Goal: Task Accomplishment & Management: Use online tool/utility

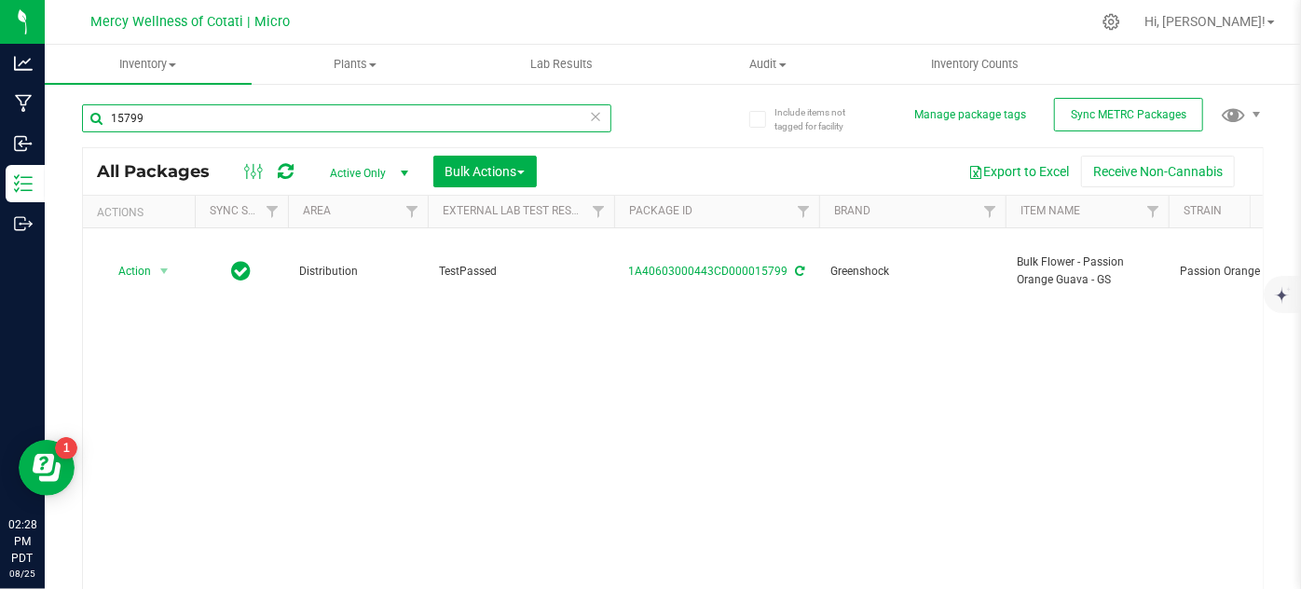
click at [232, 115] on input "15799" at bounding box center [347, 118] width 530 height 28
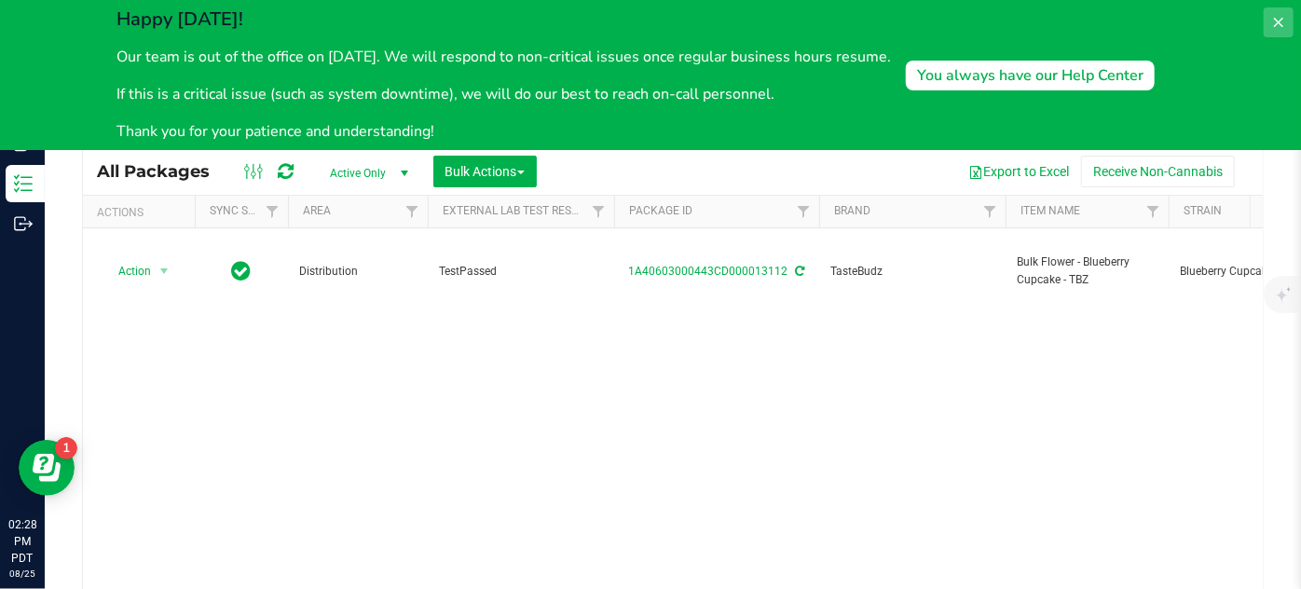
type input "13112"
click at [1280, 29] on icon at bounding box center [1279, 22] width 15 height 15
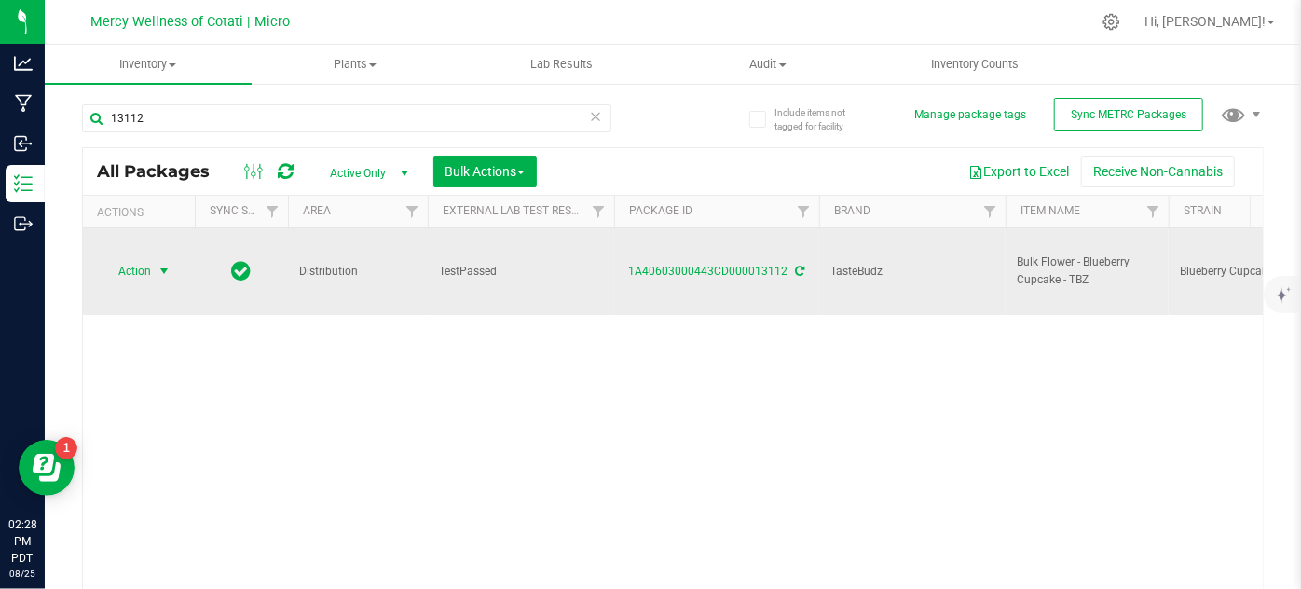
click at [158, 264] on span "select" at bounding box center [164, 271] width 15 height 15
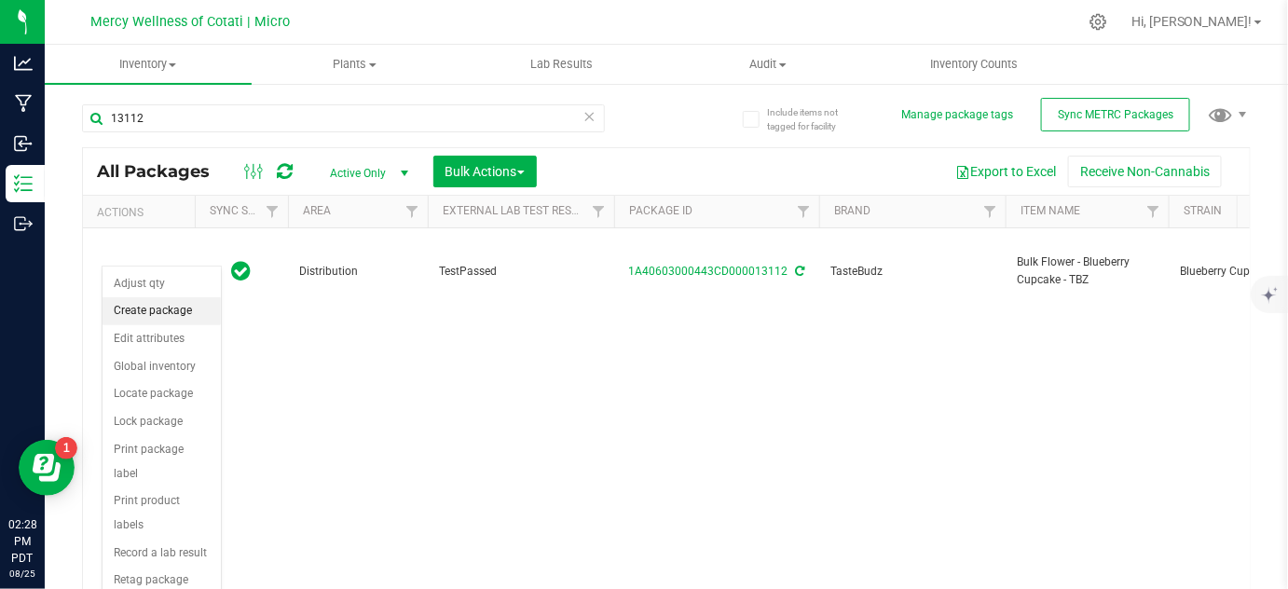
click at [159, 300] on li "Create package" at bounding box center [162, 311] width 118 height 28
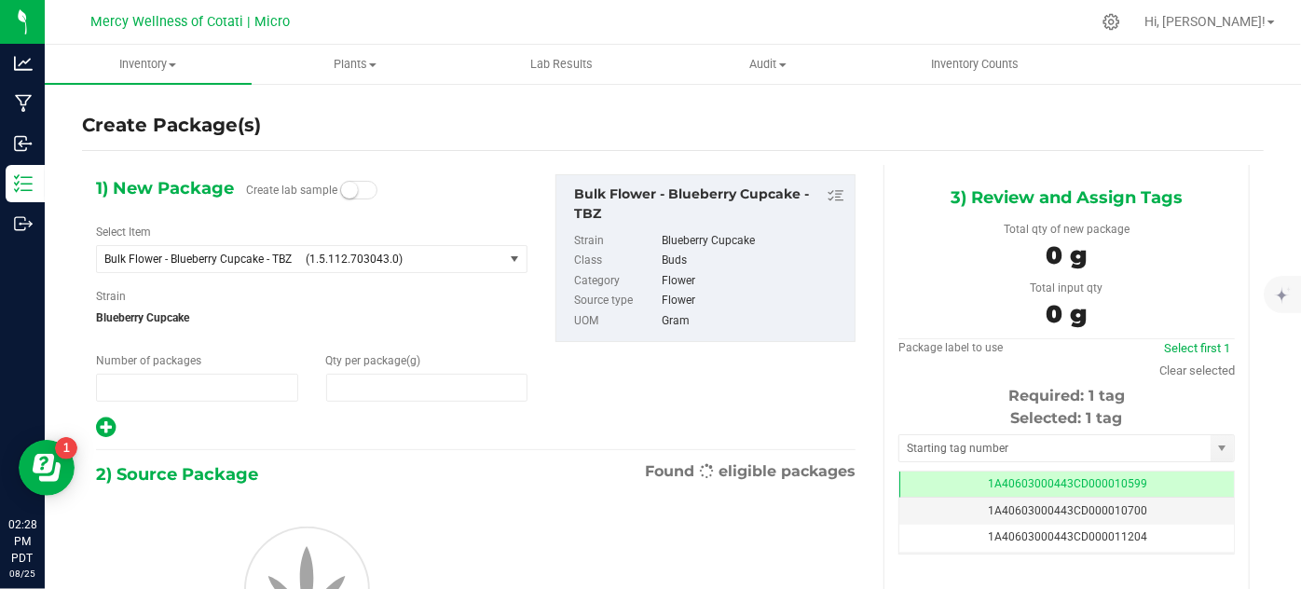
type input "1"
type input "0.0000"
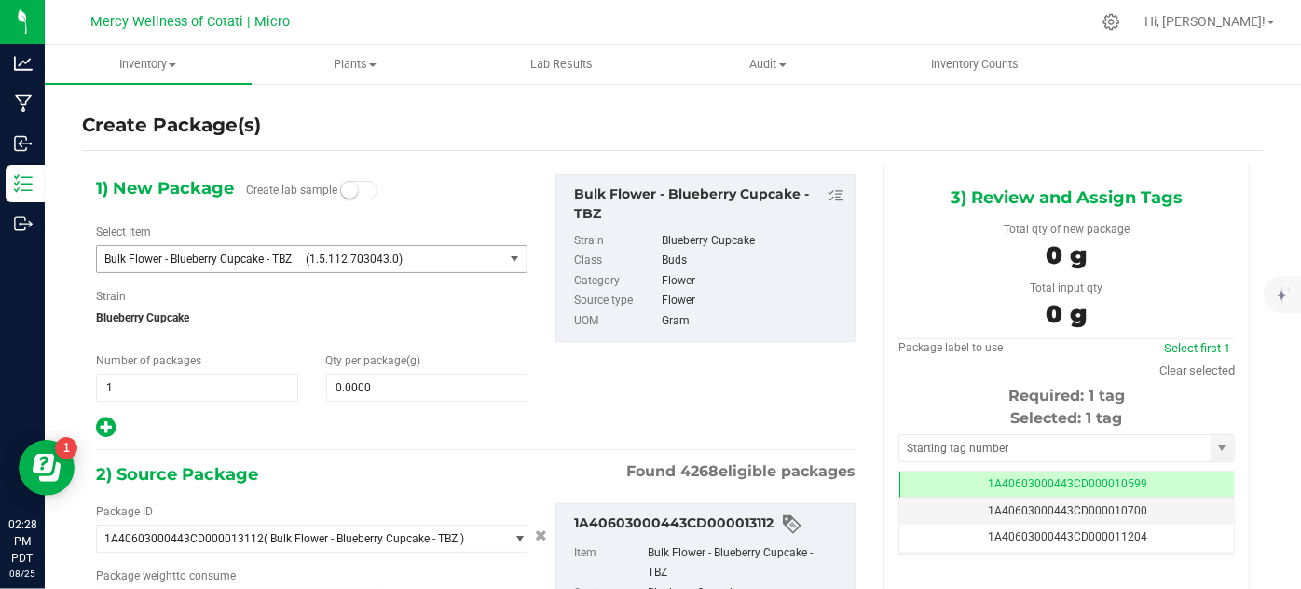
click at [444, 258] on span "(1.5.112.703043.0)" at bounding box center [401, 259] width 190 height 13
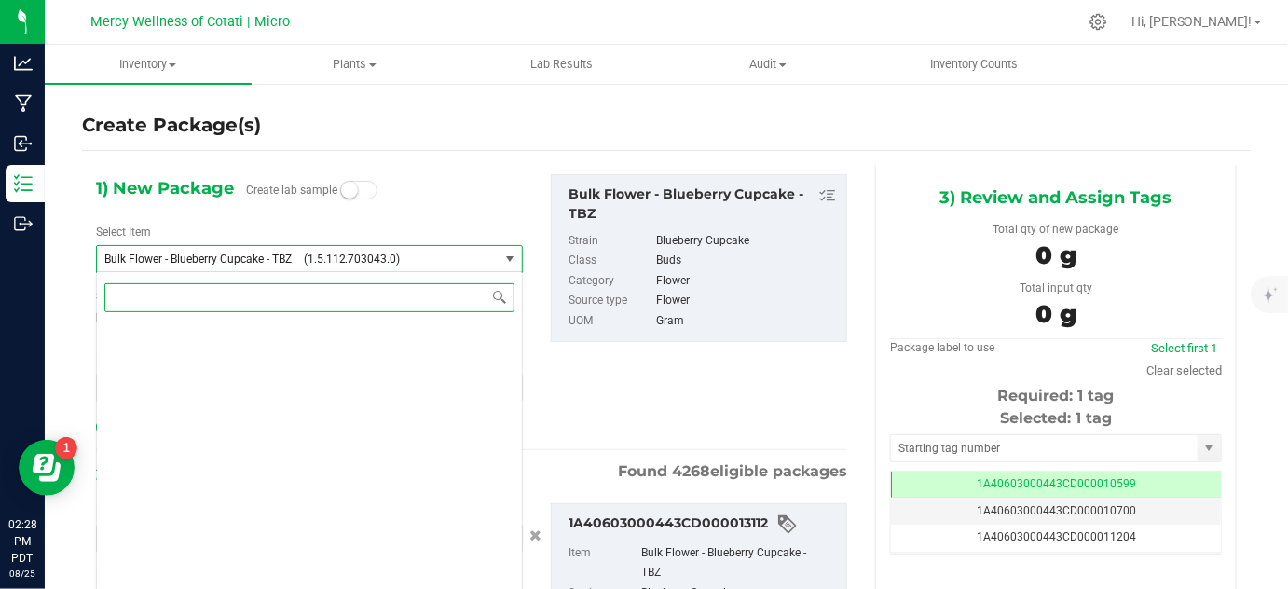
scroll to position [51842, 0]
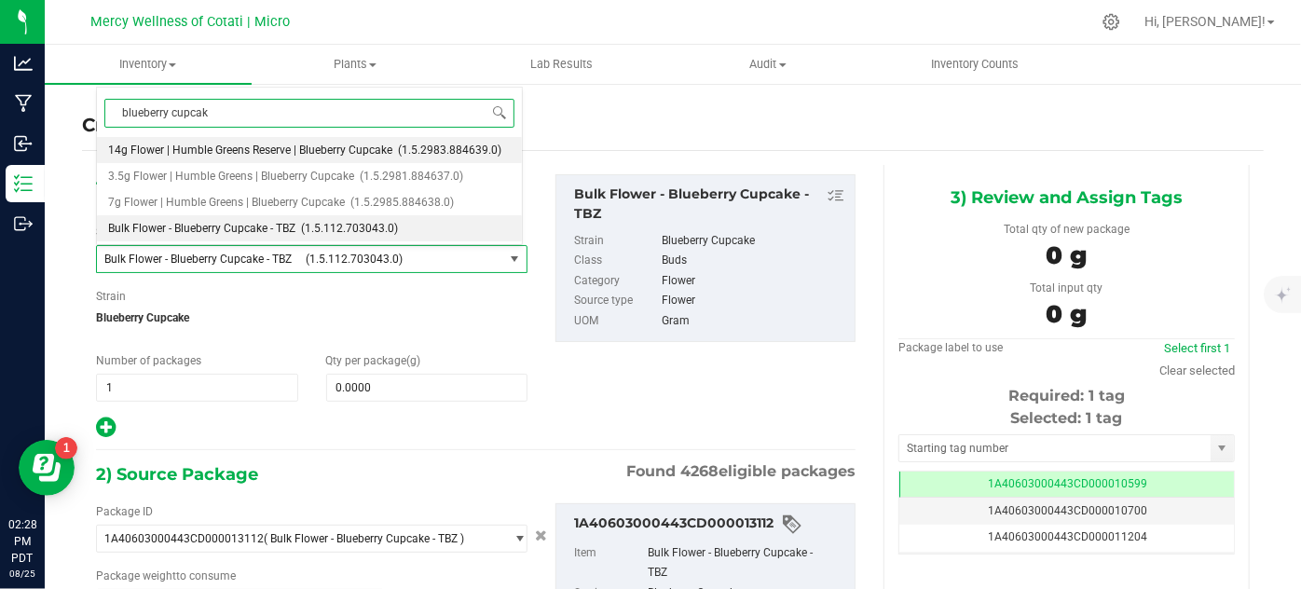
type input "blueberry cupcake"
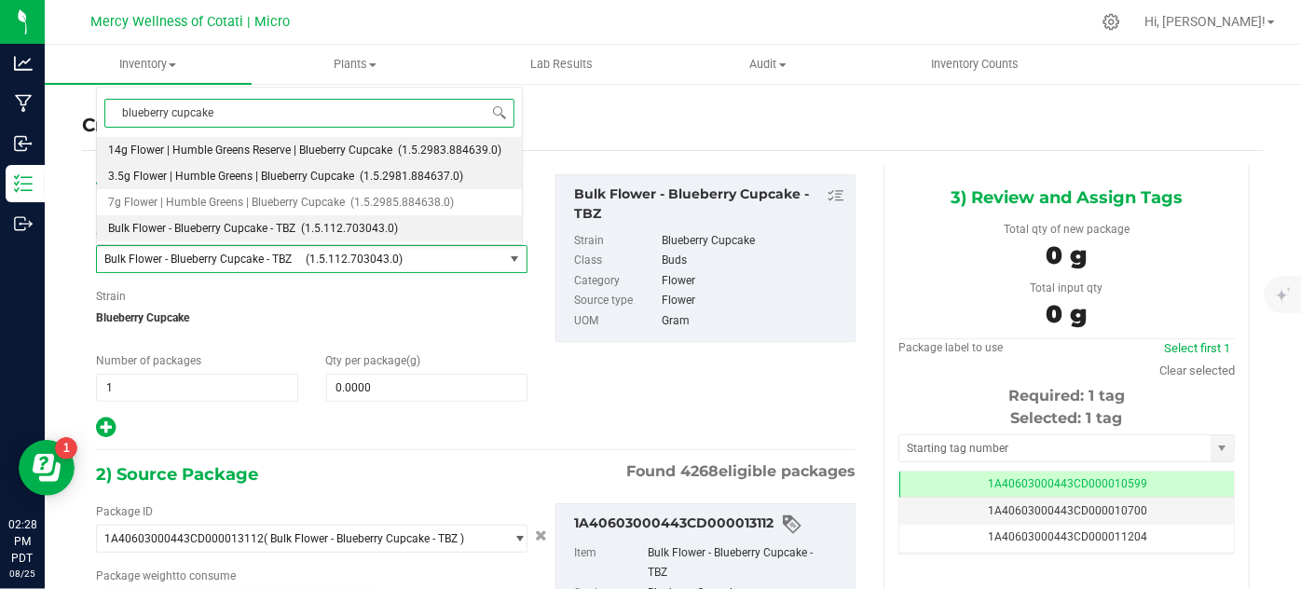
click at [332, 179] on span "3.5g Flower | Humble Greens | Blueberry Cupcake" at bounding box center [231, 176] width 246 height 13
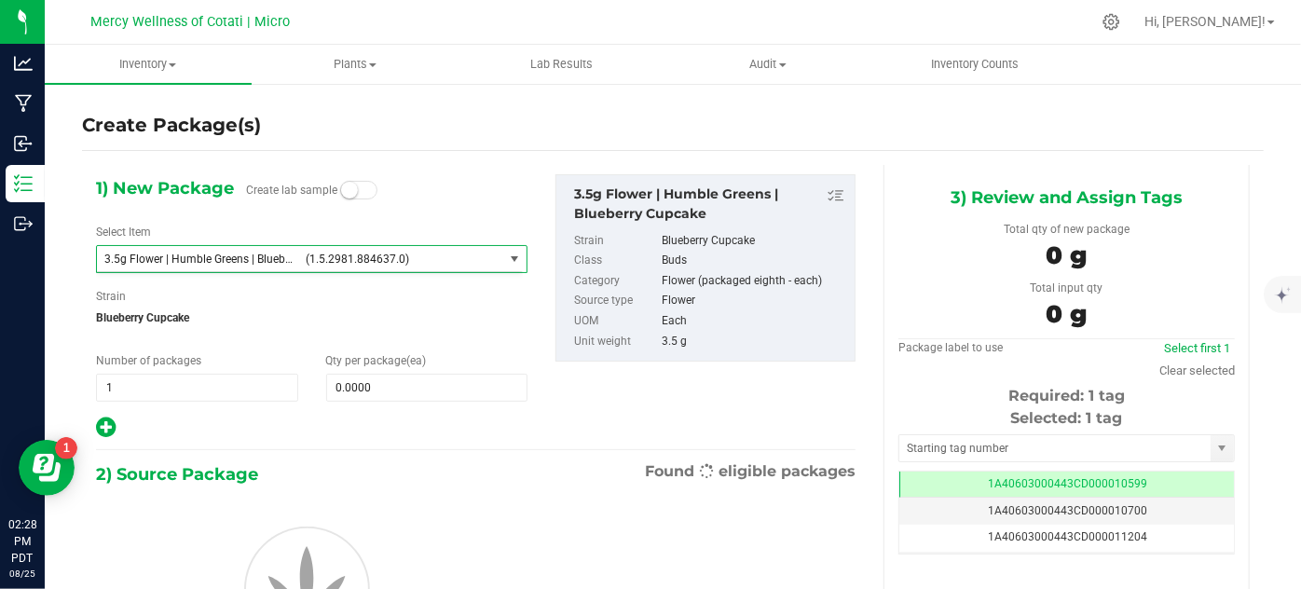
type input "0"
click at [436, 392] on span "0 0" at bounding box center [427, 388] width 202 height 28
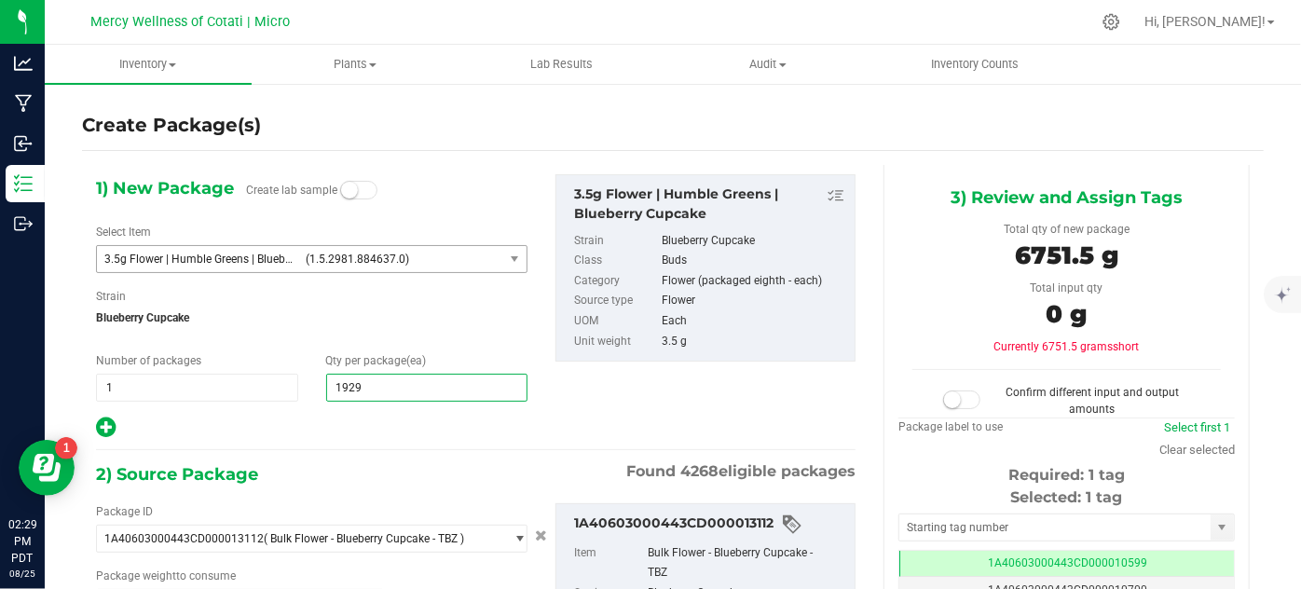
type input "192"
click at [365, 423] on div at bounding box center [312, 428] width 432 height 24
type input "192"
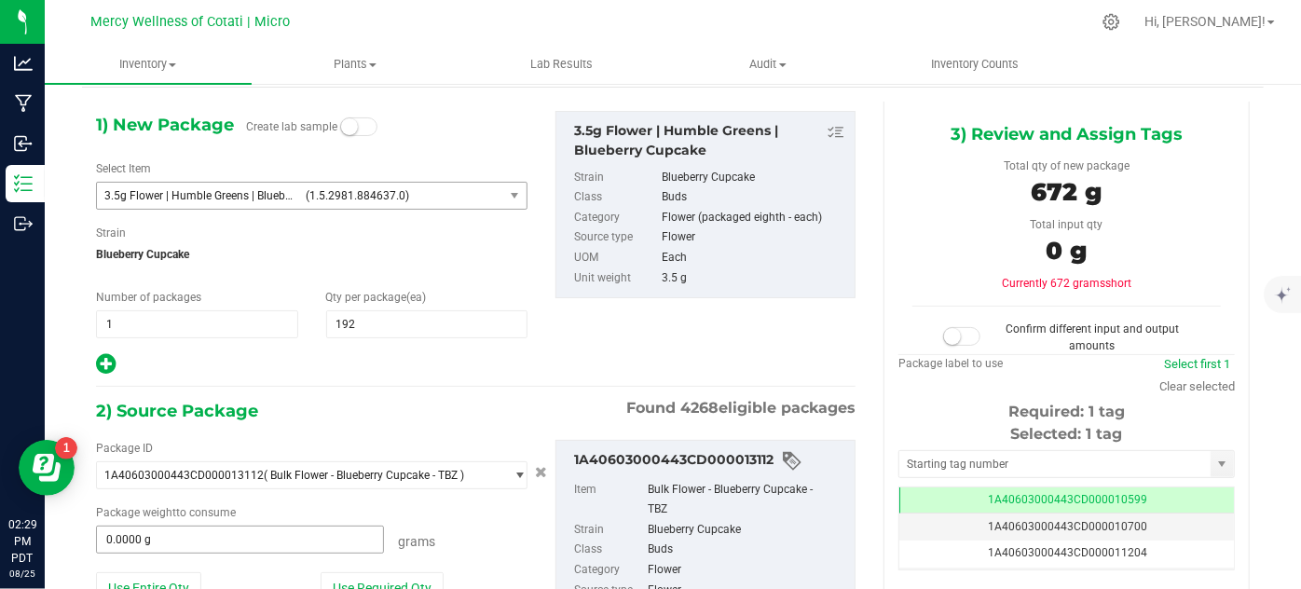
click at [129, 546] on span "0.0000 g 0" at bounding box center [240, 540] width 288 height 28
type input "681"
click at [362, 379] on div "1) New Package Create lab sample Select Item 3.5g Flower | Humble Greens | Blue…" at bounding box center [476, 416] width 788 height 629
type input "681.0000 g"
click at [944, 336] on small at bounding box center [952, 336] width 17 height 17
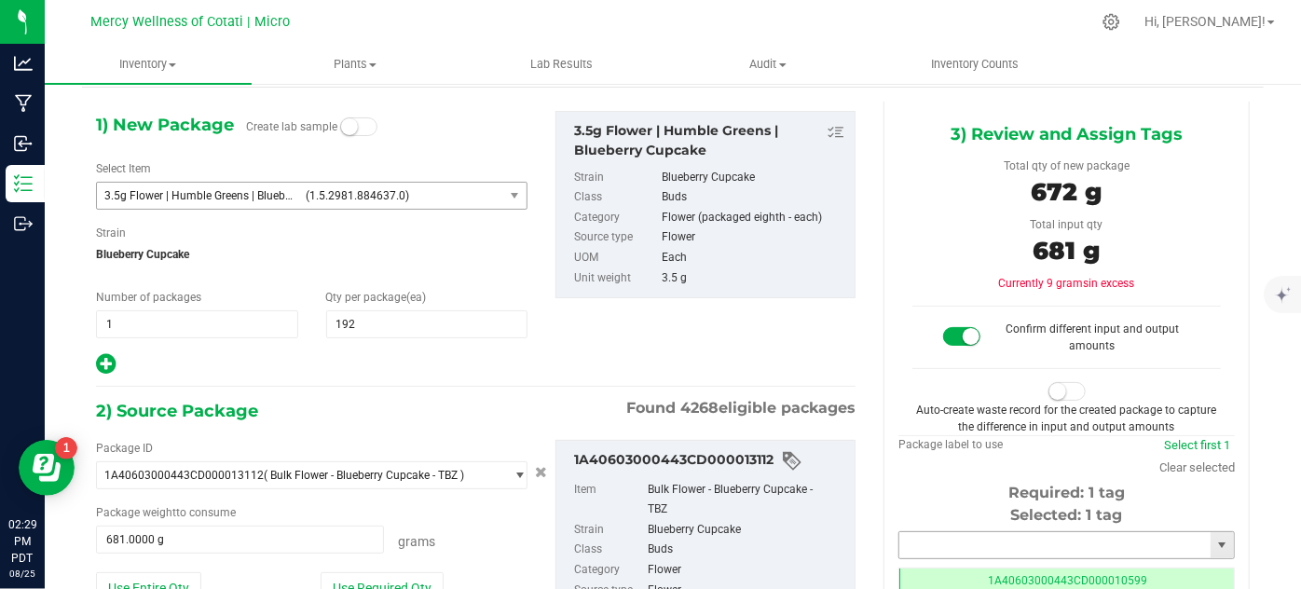
click at [936, 546] on input "text" at bounding box center [1055, 545] width 311 height 26
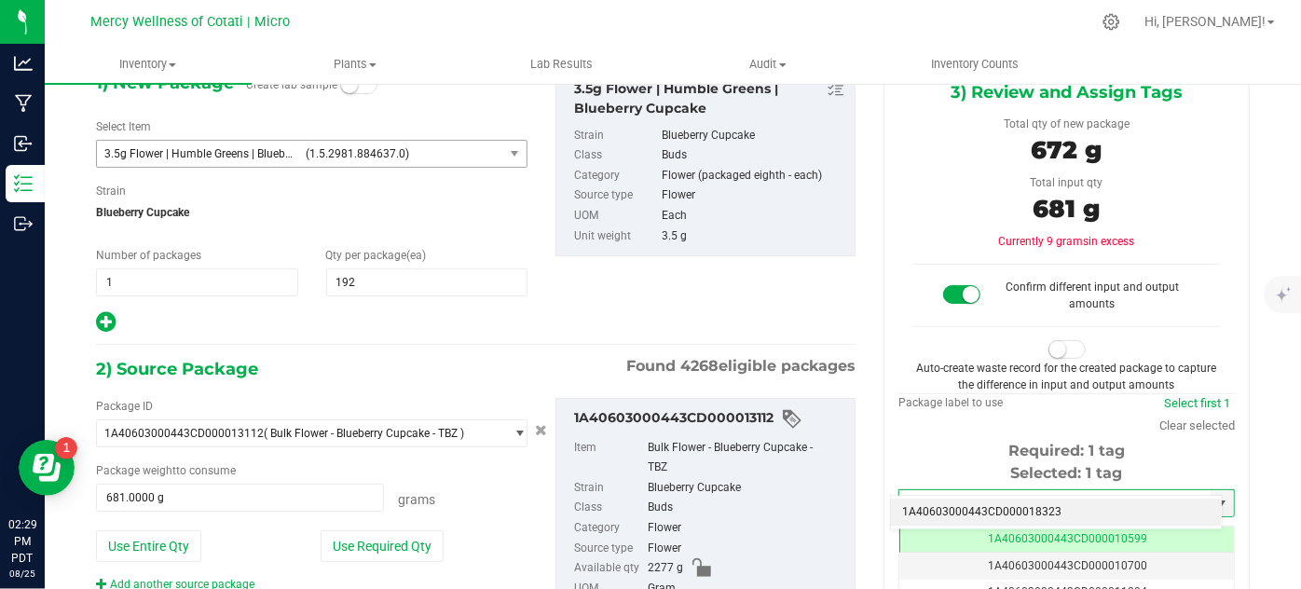
click at [947, 514] on li "1A40603000443CD000018323" at bounding box center [1056, 513] width 331 height 28
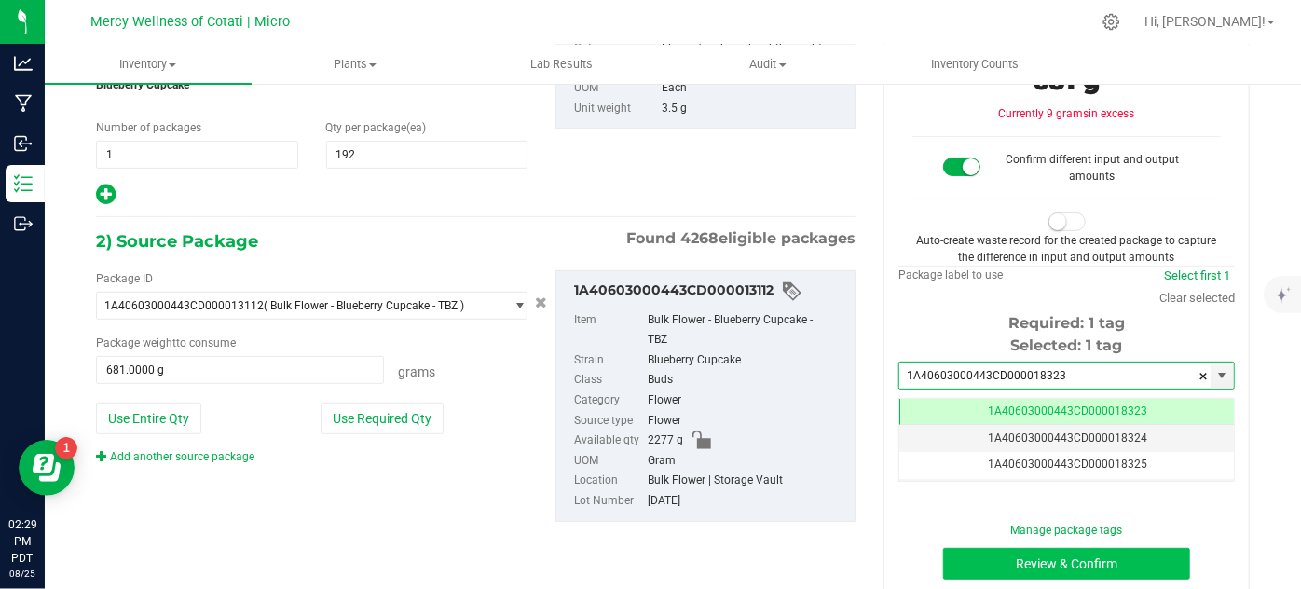
type input "1A40603000443CD000018323"
click at [949, 565] on button "Review & Confirm" at bounding box center [1066, 564] width 247 height 32
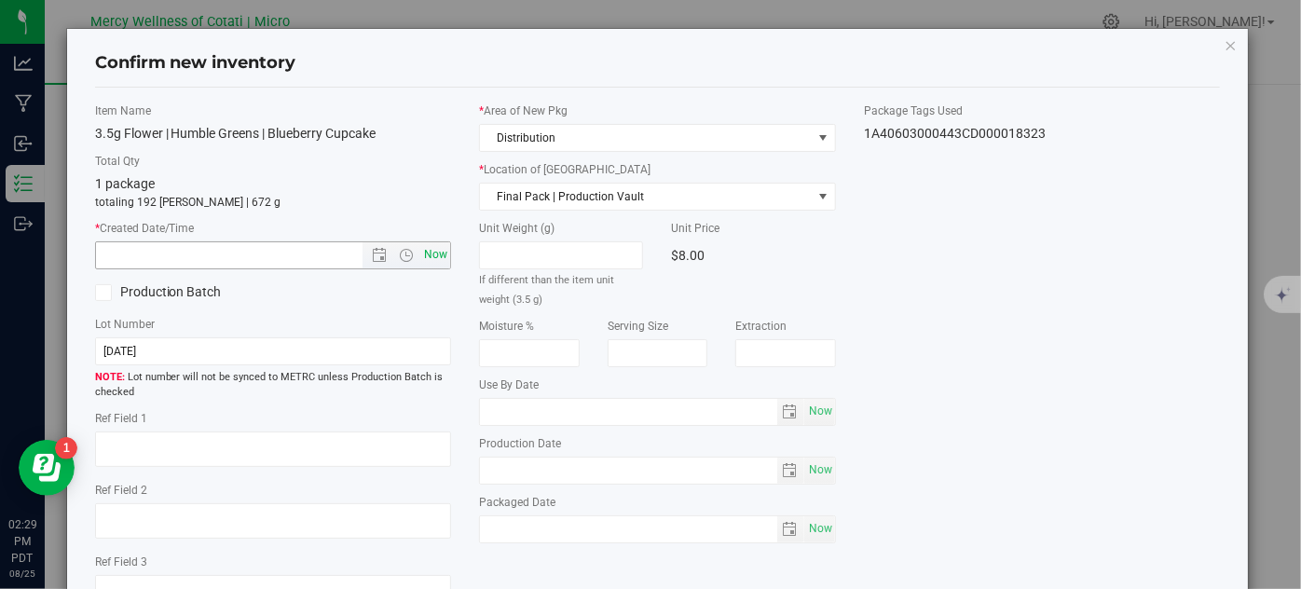
click at [442, 258] on span "Now" at bounding box center [436, 254] width 32 height 27
type input "[DATE] 2:29 PM"
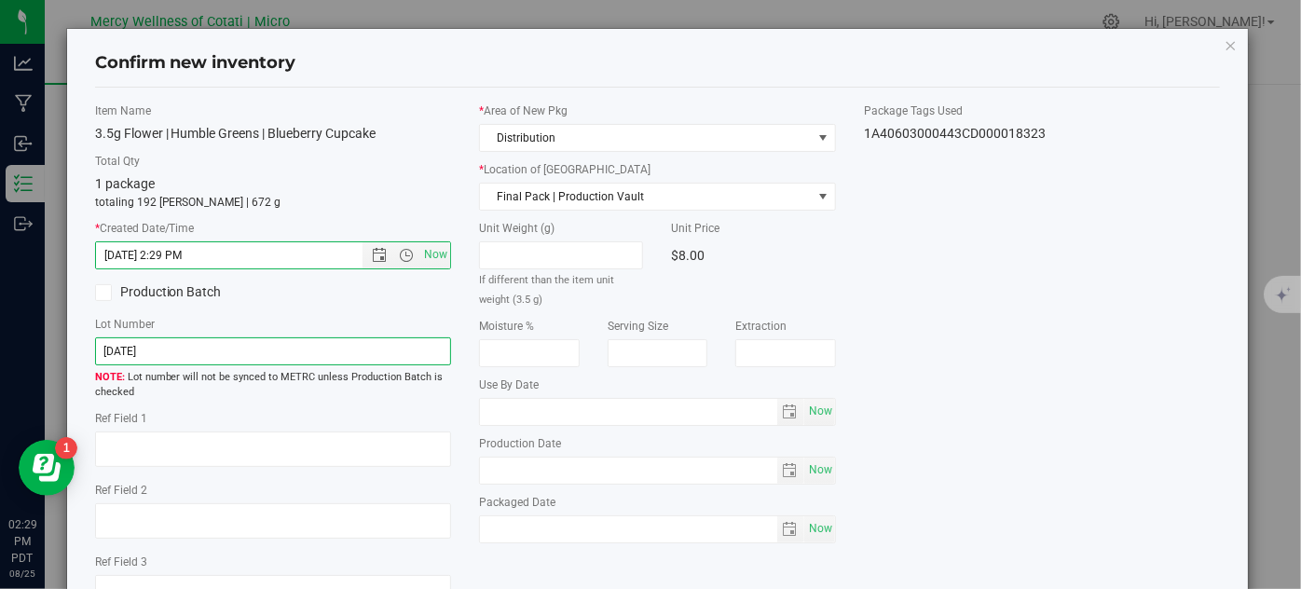
click at [397, 342] on input "[DATE]" at bounding box center [273, 351] width 357 height 28
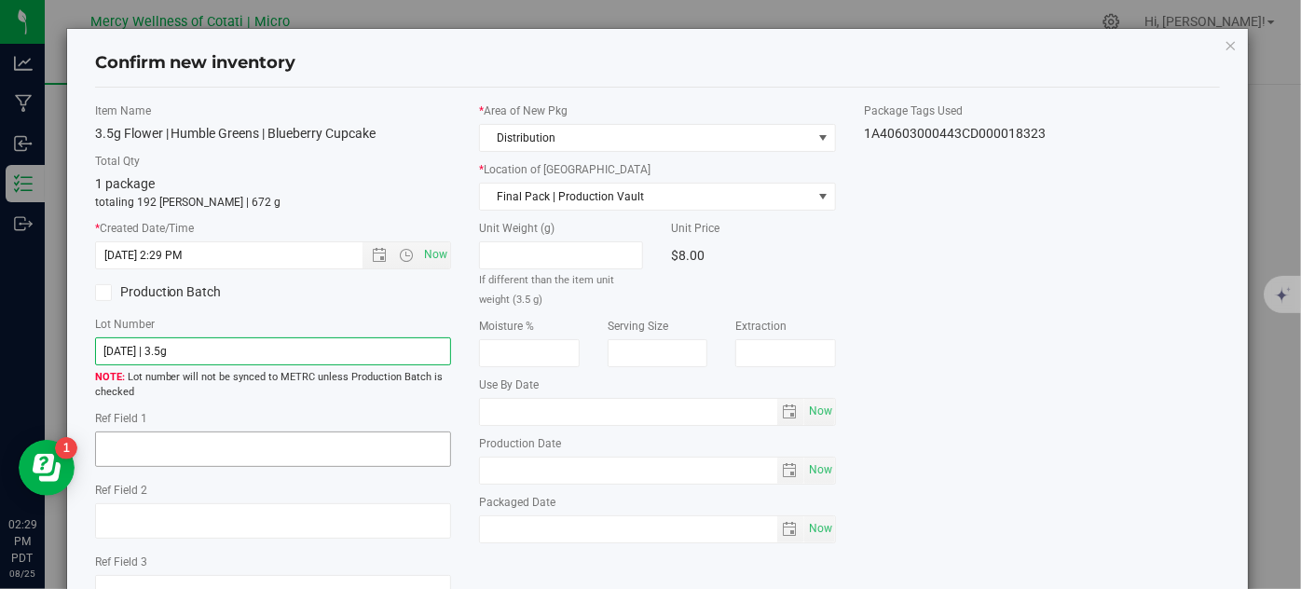
type input "[DATE] | 3.5g"
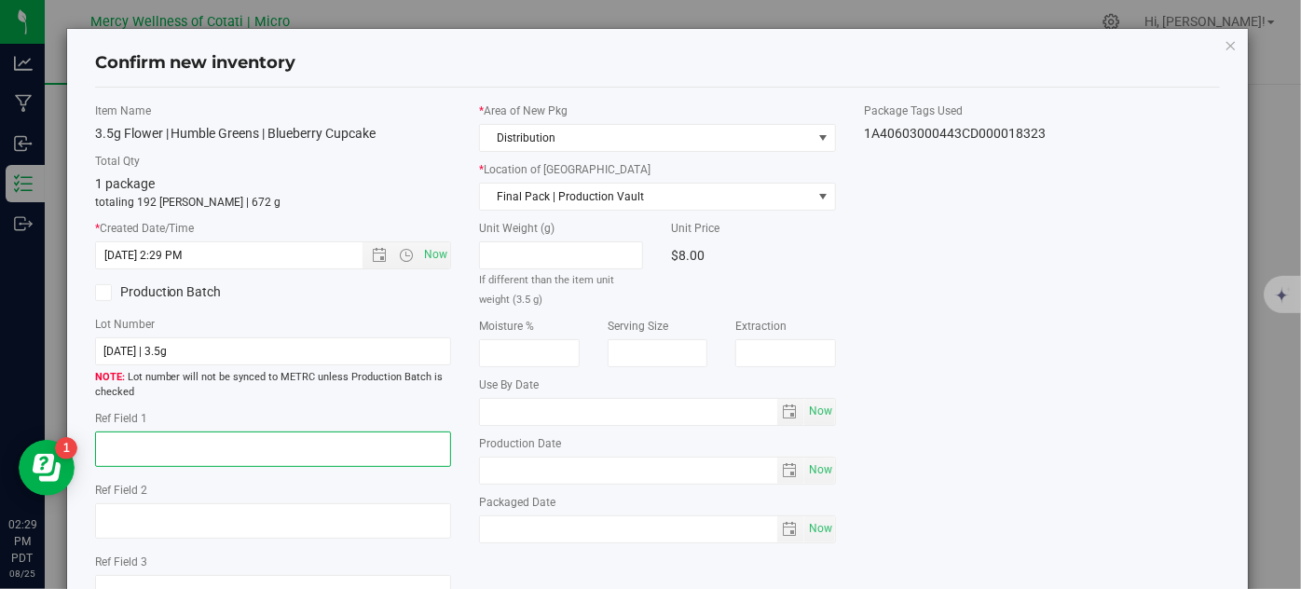
click at [379, 454] on textarea at bounding box center [273, 449] width 357 height 35
type textarea "32"
click at [805, 415] on span "Now" at bounding box center [821, 411] width 32 height 27
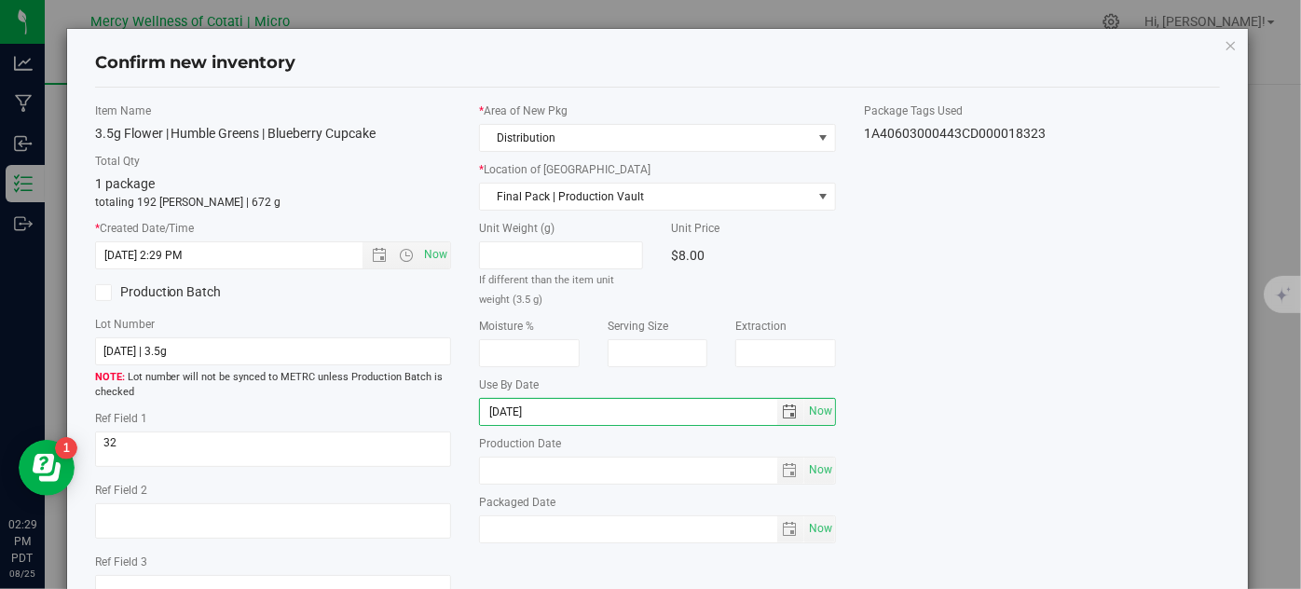
type input "[DATE]"
click at [1025, 352] on div "Item Name 3.5g Flower | Humble Greens | Blueberry Cupcake Total Qty 1 package t…" at bounding box center [658, 364] width 1154 height 523
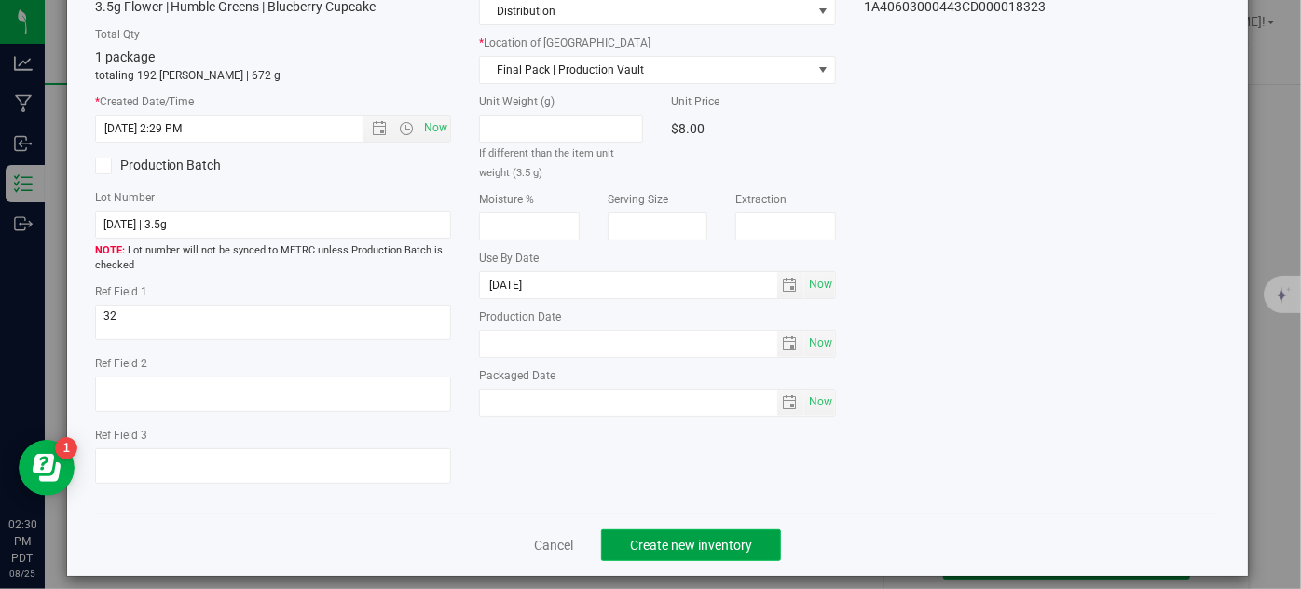
click at [727, 541] on span "Create new inventory" at bounding box center [691, 545] width 122 height 15
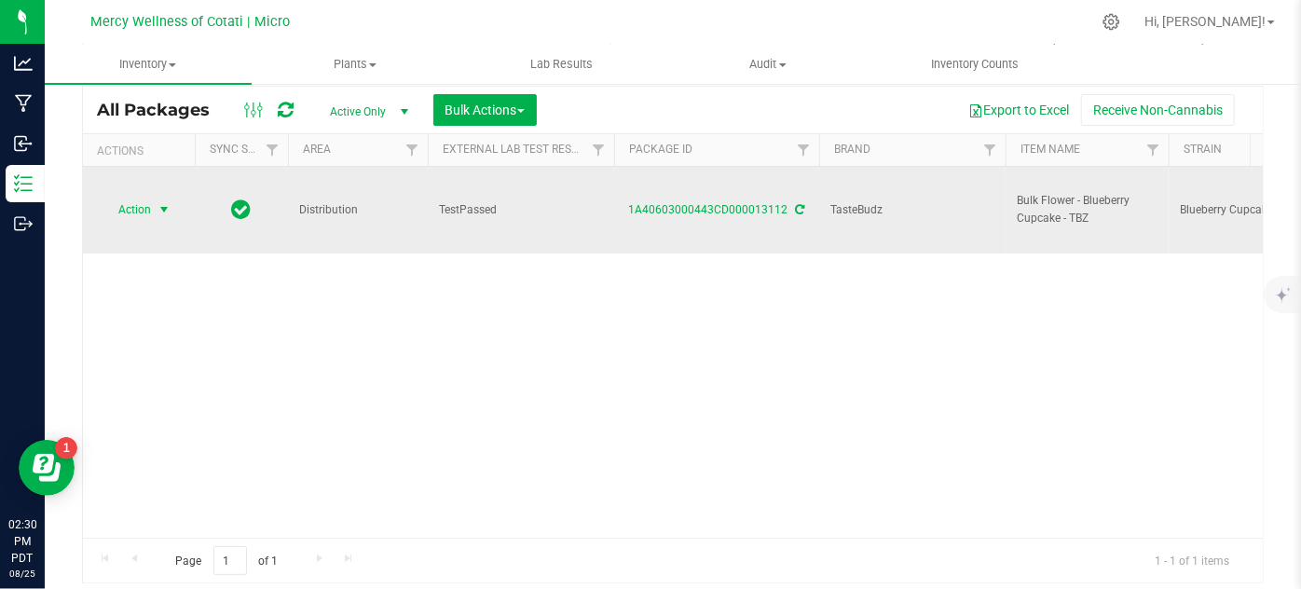
click at [163, 202] on span "select" at bounding box center [164, 209] width 15 height 15
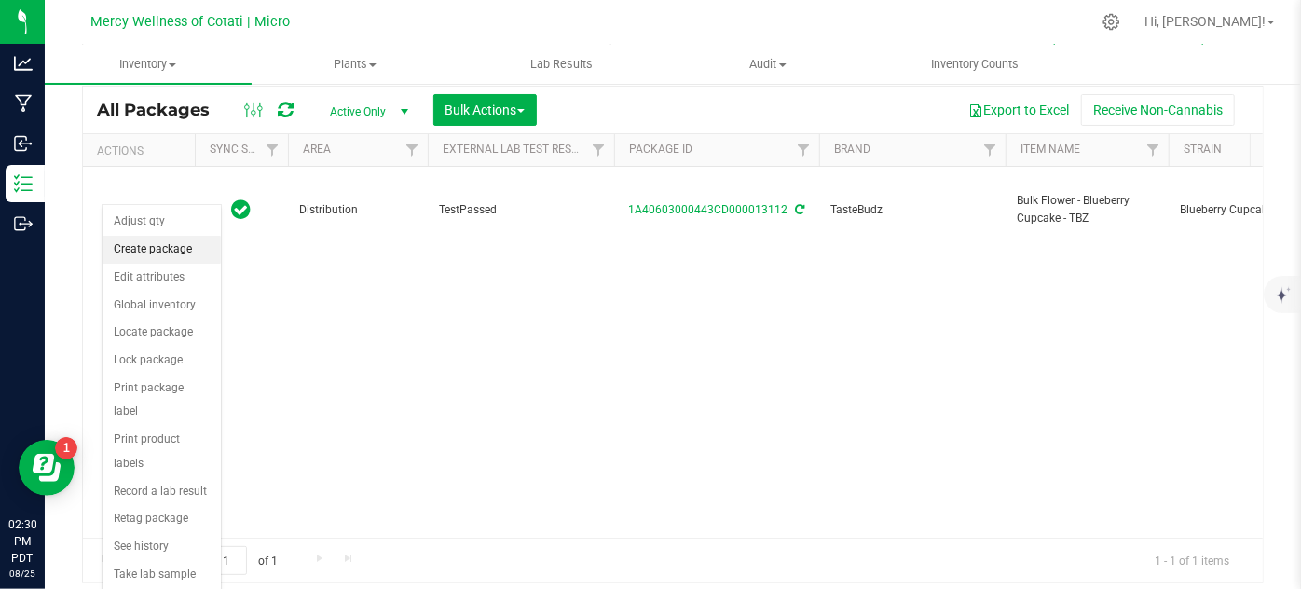
click at [182, 239] on li "Create package" at bounding box center [162, 250] width 118 height 28
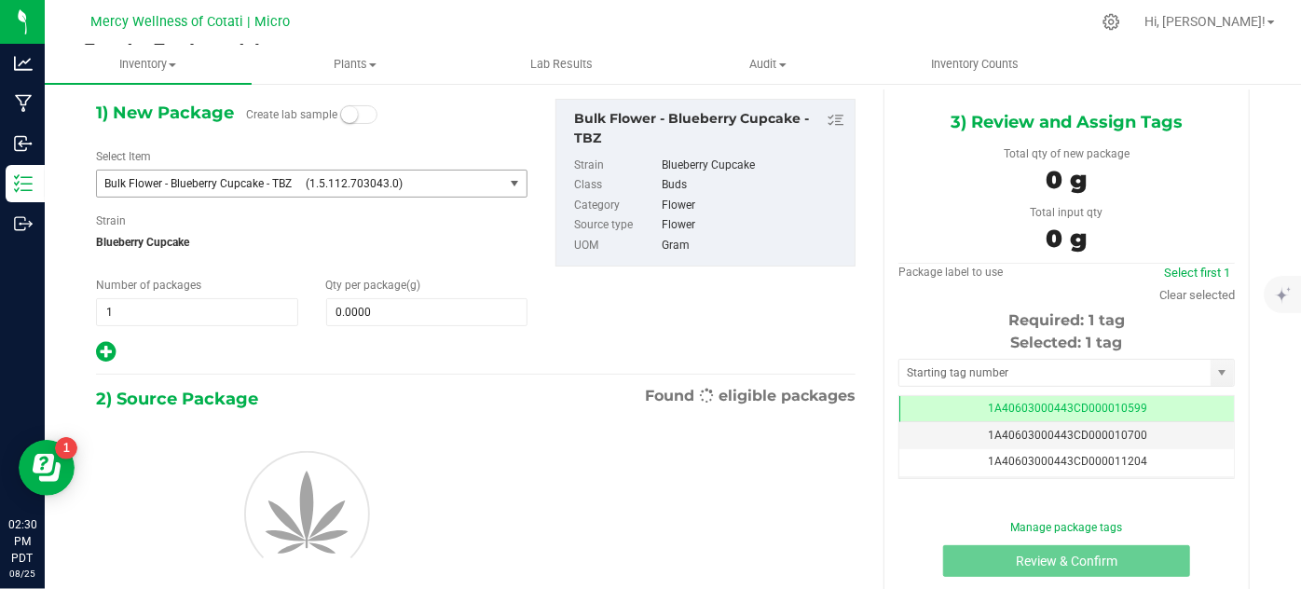
click at [390, 183] on span "(1.5.112.703043.0)" at bounding box center [401, 183] width 190 height 13
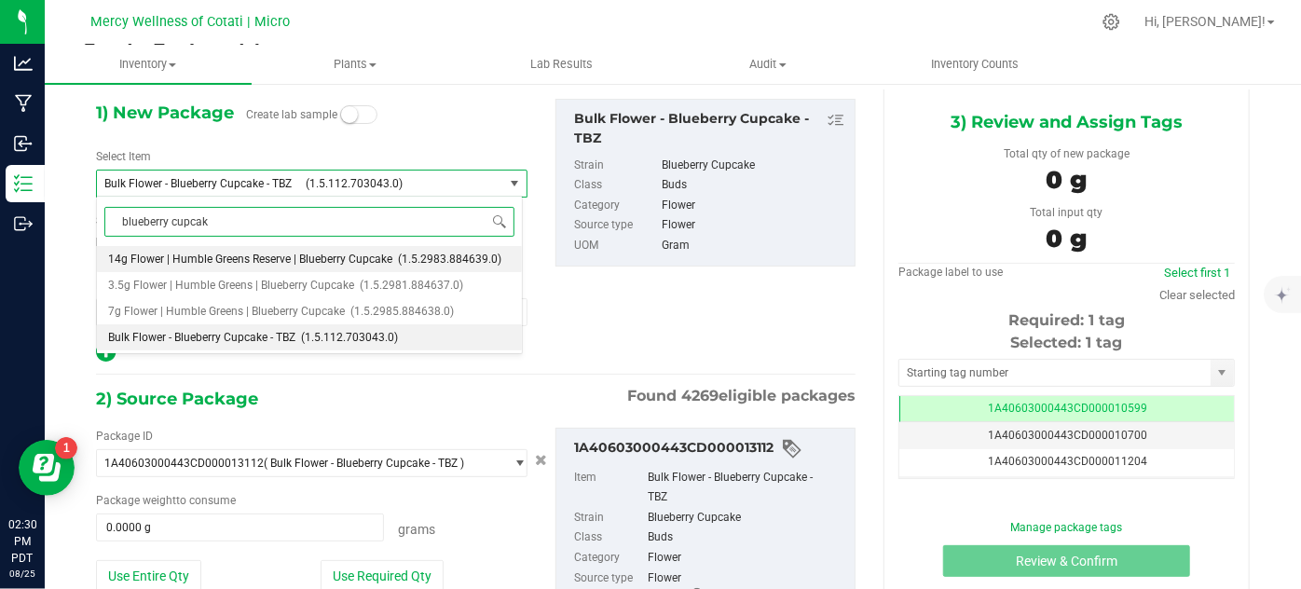
type input "blueberry cupcake"
click at [392, 310] on span "(1.5.2985.884638.0)" at bounding box center [402, 311] width 103 height 13
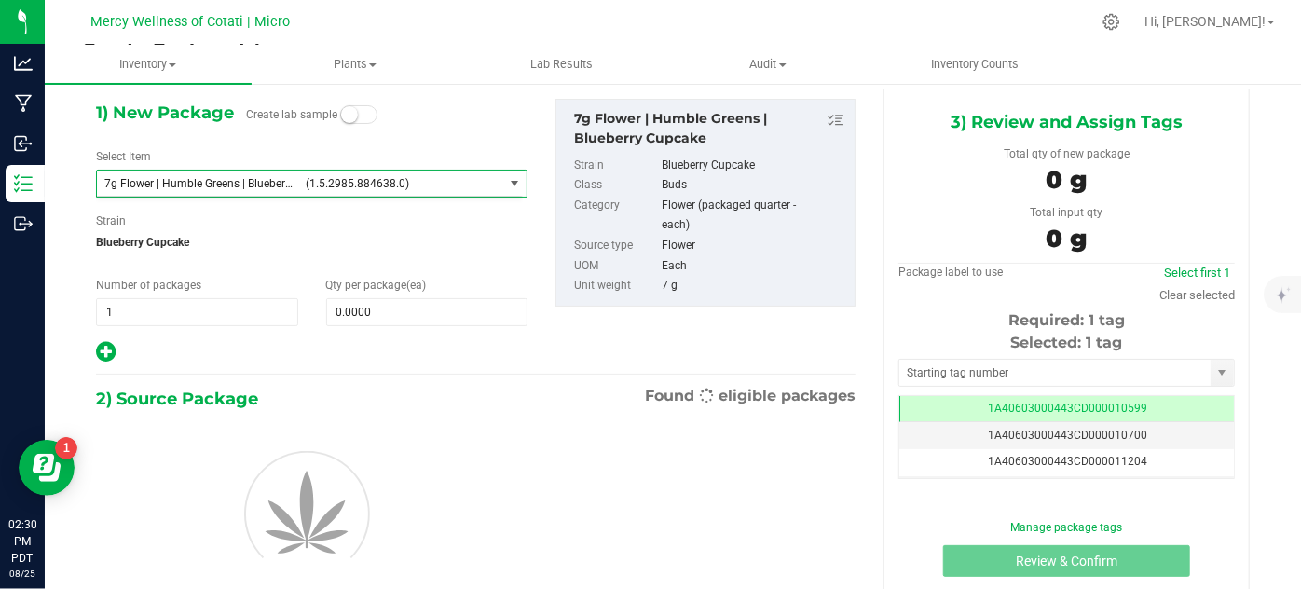
type input "0"
click at [392, 313] on span "0 0" at bounding box center [427, 312] width 202 height 28
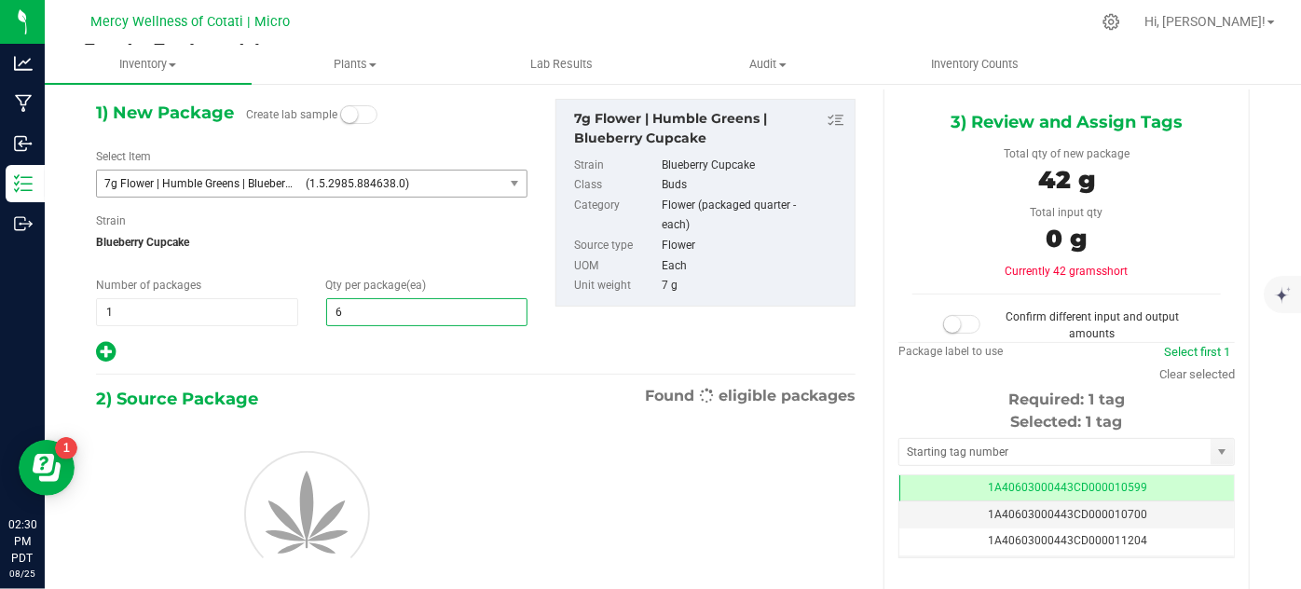
type input "64"
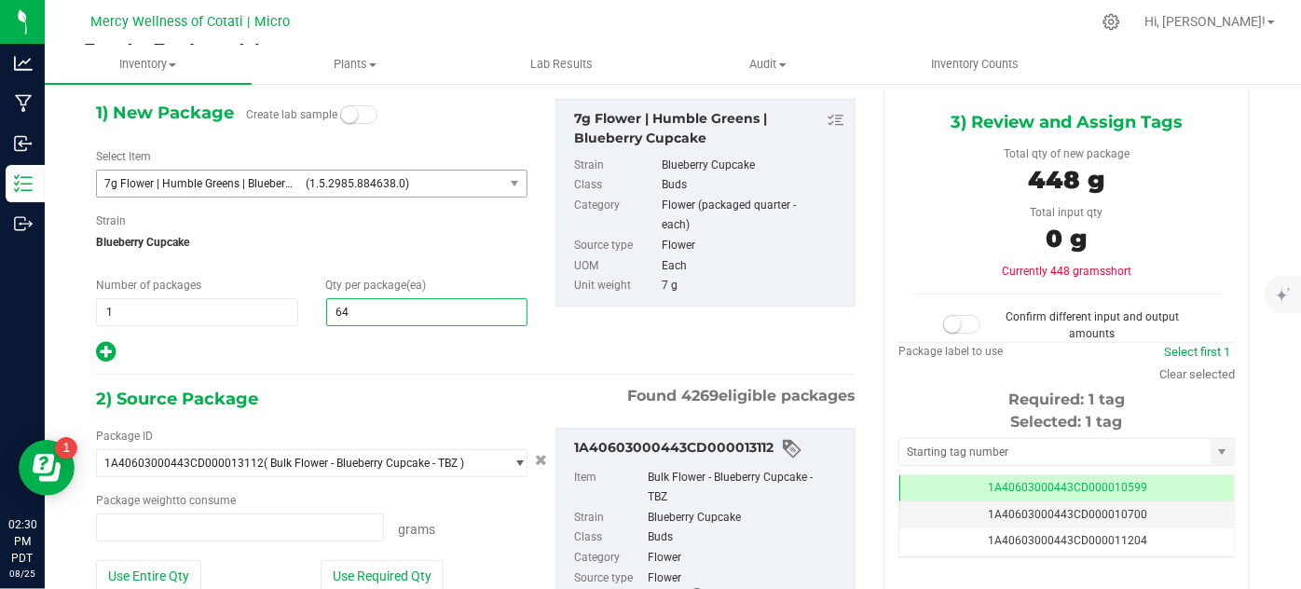
type input "0.0000 g"
type input "0"
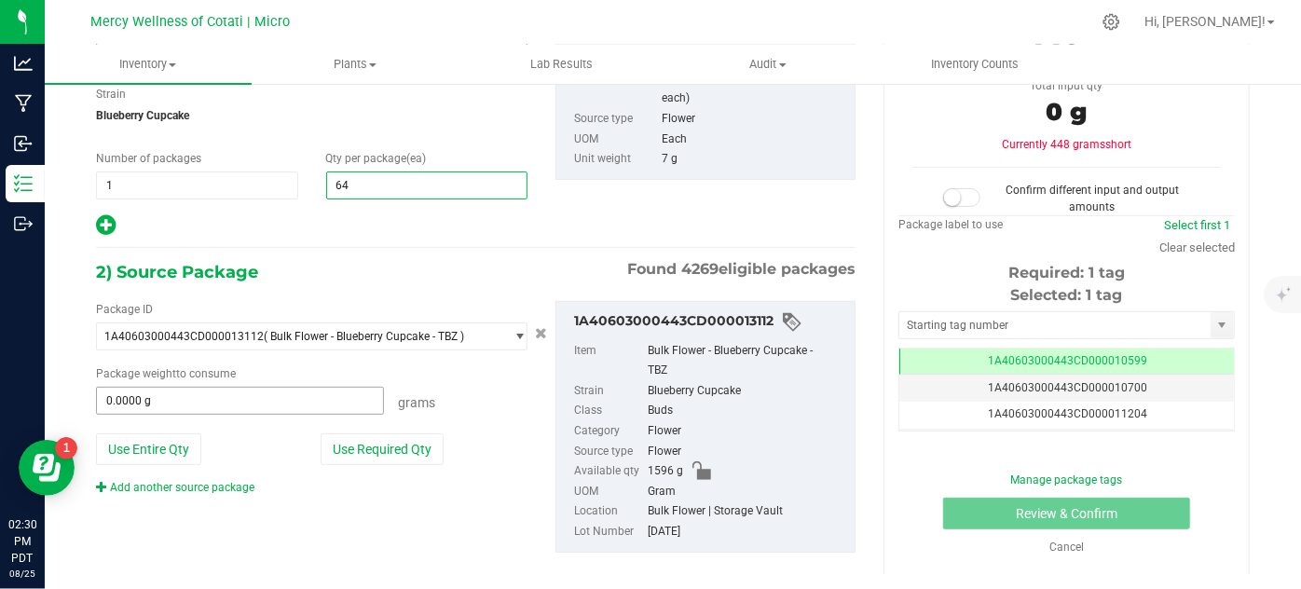
click at [292, 392] on input "0.0000 g" at bounding box center [240, 401] width 286 height 26
type input "64"
type input "454"
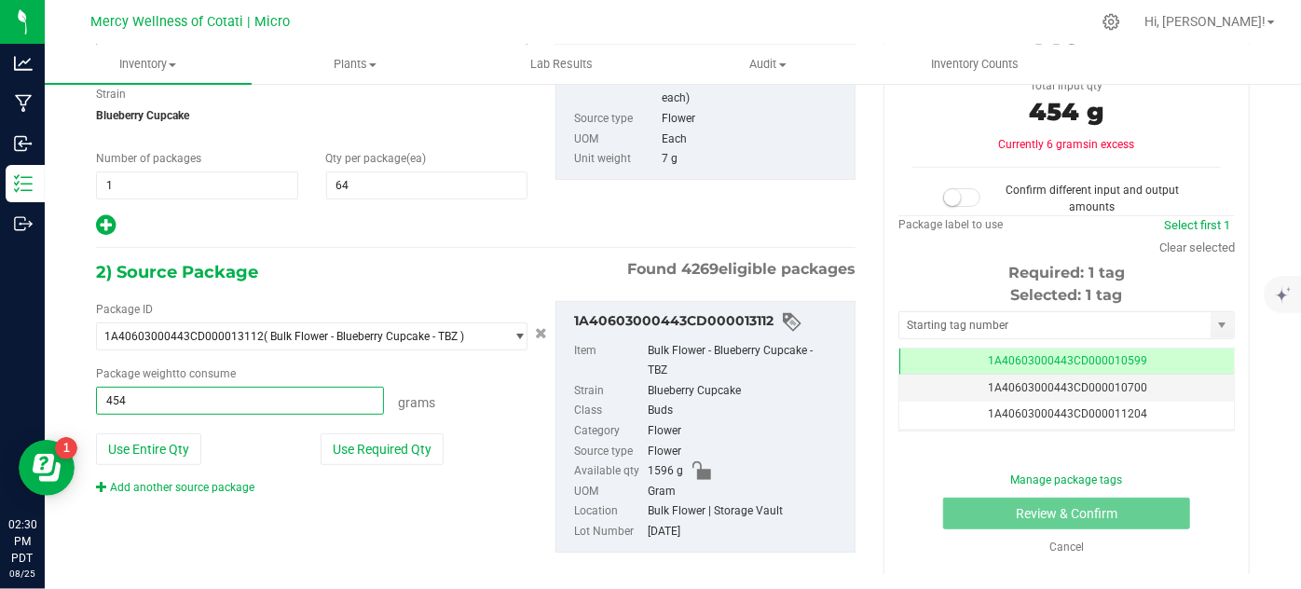
click at [411, 280] on div "2) Source Package Found 4269 eligible packages" at bounding box center [476, 272] width 760 height 28
type input "454.0000 g"
click at [947, 182] on div "Confirm different input and output amounts" at bounding box center [1067, 199] width 253 height 34
click at [949, 189] on small at bounding box center [952, 197] width 17 height 17
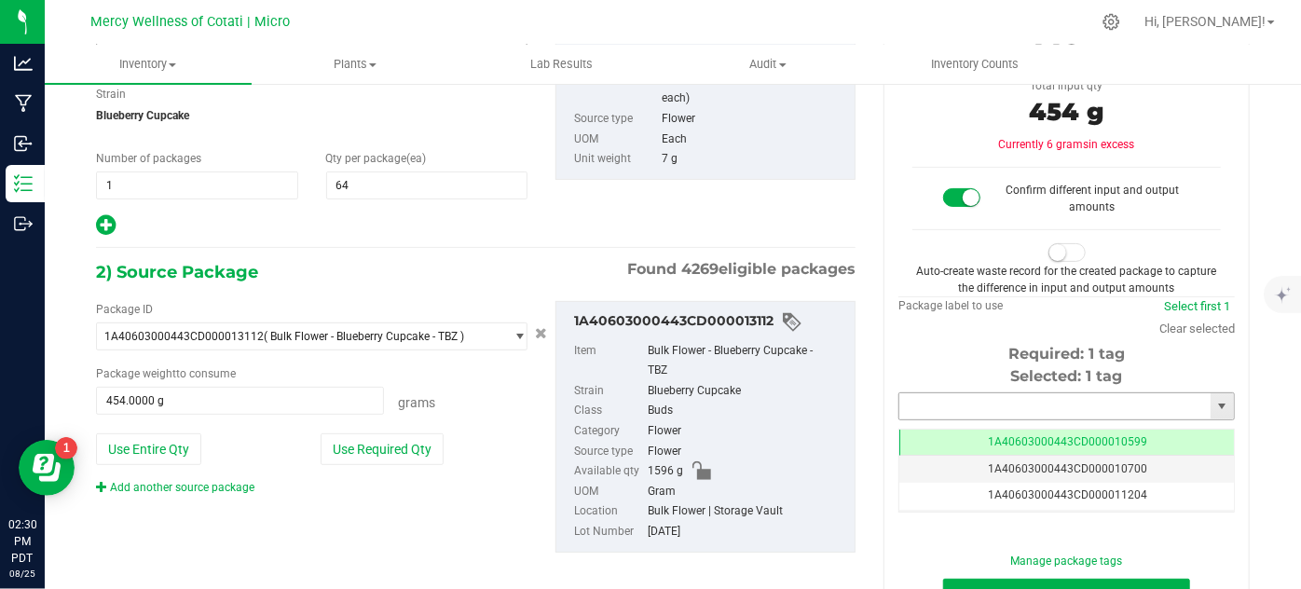
click at [919, 402] on input "text" at bounding box center [1055, 406] width 311 height 26
click at [942, 434] on li "1A40603000443CD000018324" at bounding box center [1056, 435] width 331 height 28
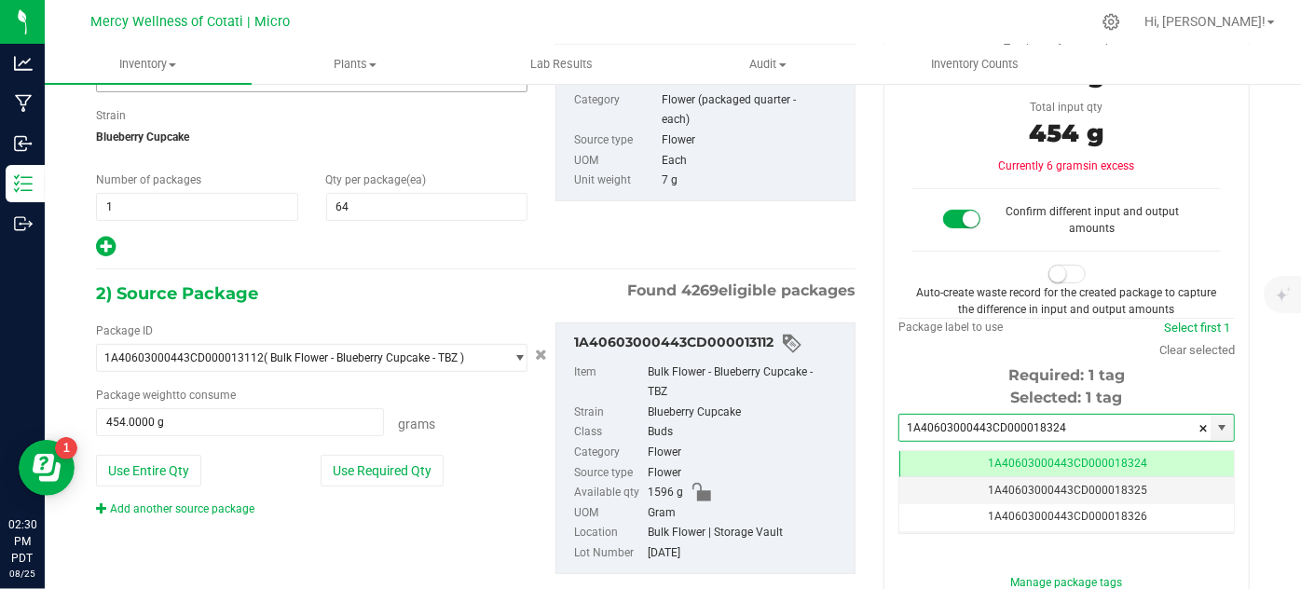
type input "1A40603000443CD000018324"
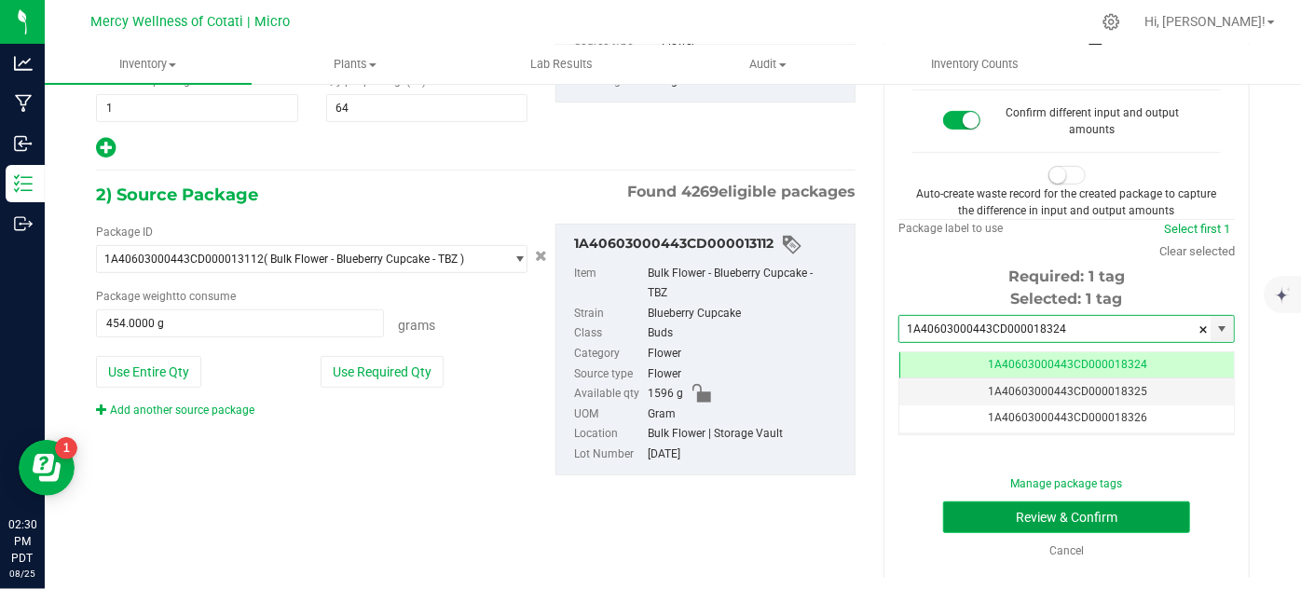
click at [955, 525] on button "Review & Confirm" at bounding box center [1066, 518] width 247 height 32
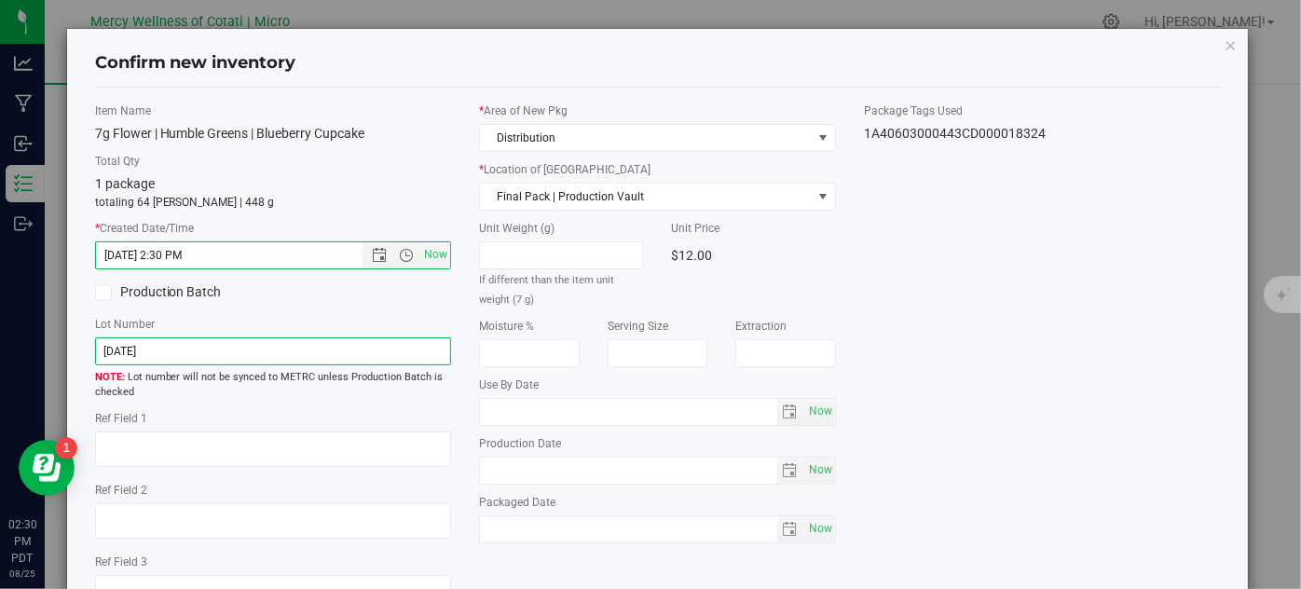
click at [374, 343] on input "[DATE]" at bounding box center [273, 351] width 357 height 28
type input "[DATE] | 7g"
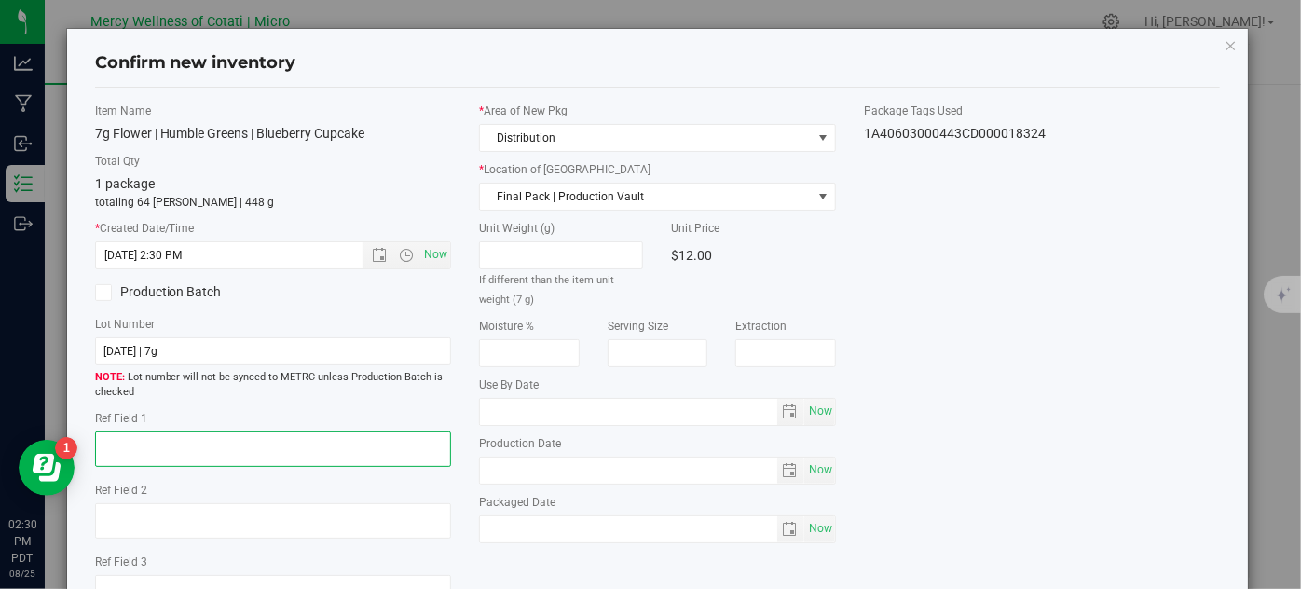
click at [328, 449] on textarea at bounding box center [273, 449] width 357 height 35
type textarea "32"
click at [817, 412] on span "Now" at bounding box center [821, 411] width 32 height 27
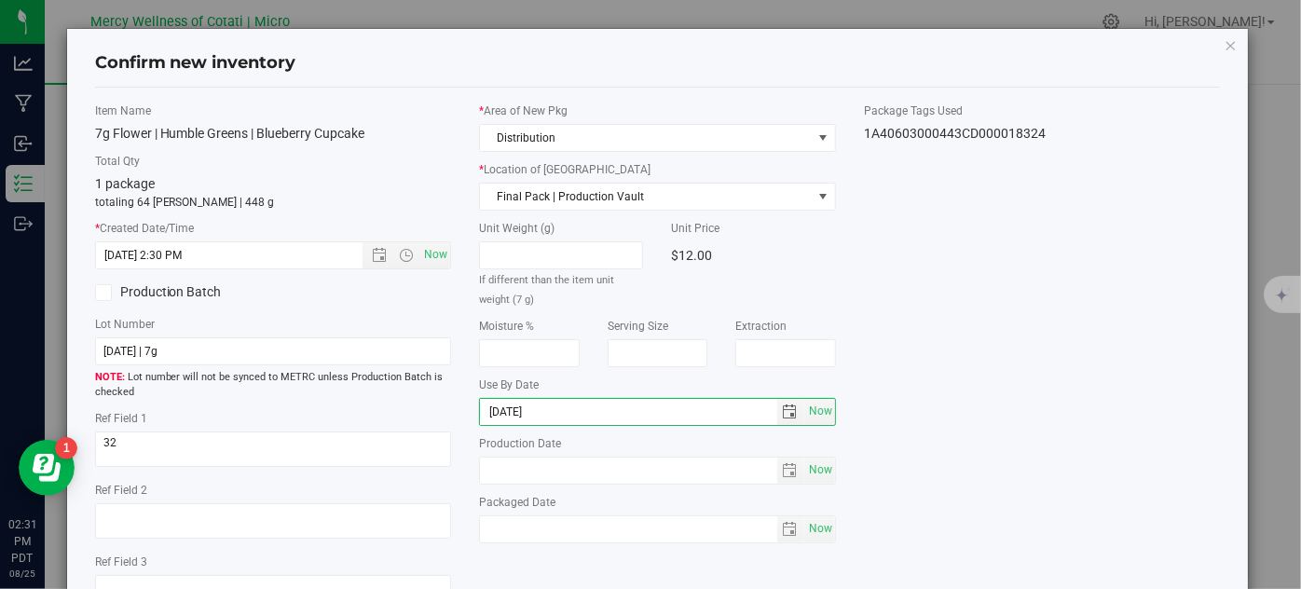
type input "[DATE]"
click at [1016, 301] on div "Item Name 7g Flower | Humble Greens | Blueberry Cupcake Total Qty 1 package tot…" at bounding box center [658, 364] width 1154 height 523
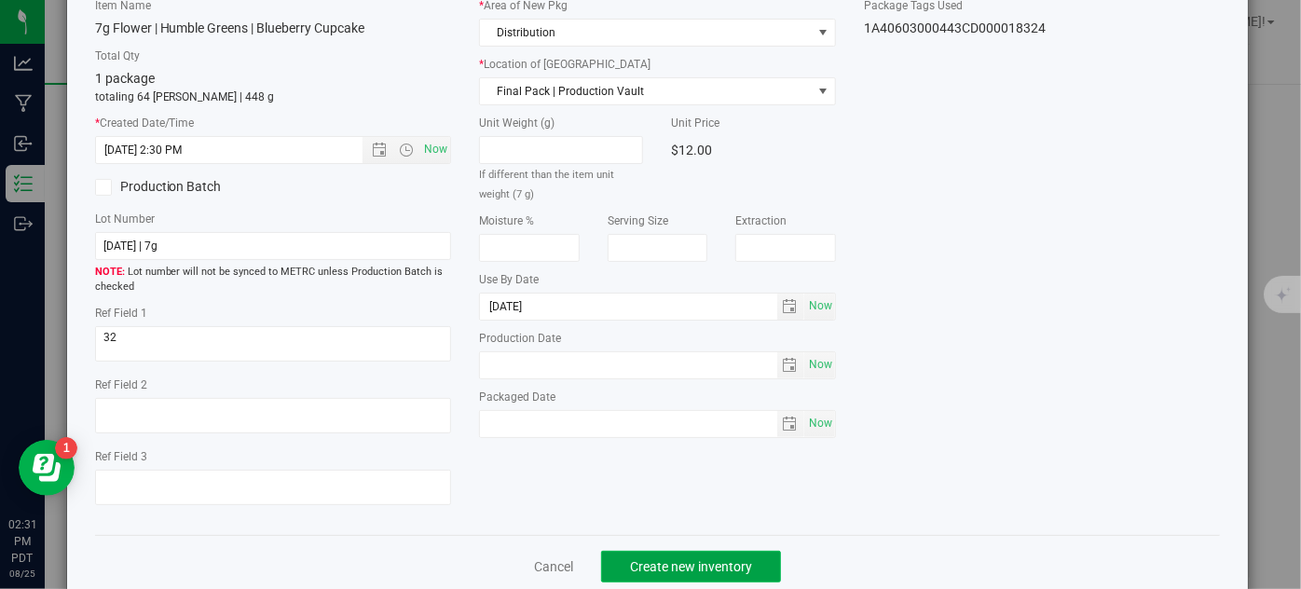
click at [741, 566] on span "Create new inventory" at bounding box center [691, 566] width 122 height 15
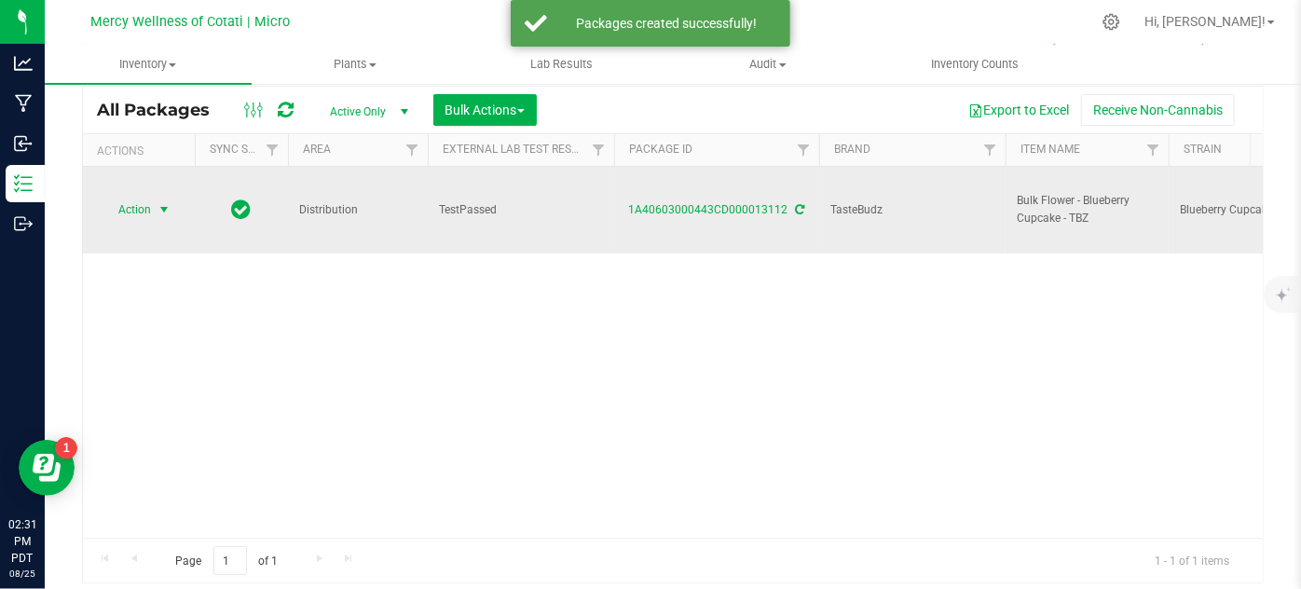
click at [139, 197] on span "Action" at bounding box center [127, 210] width 50 height 26
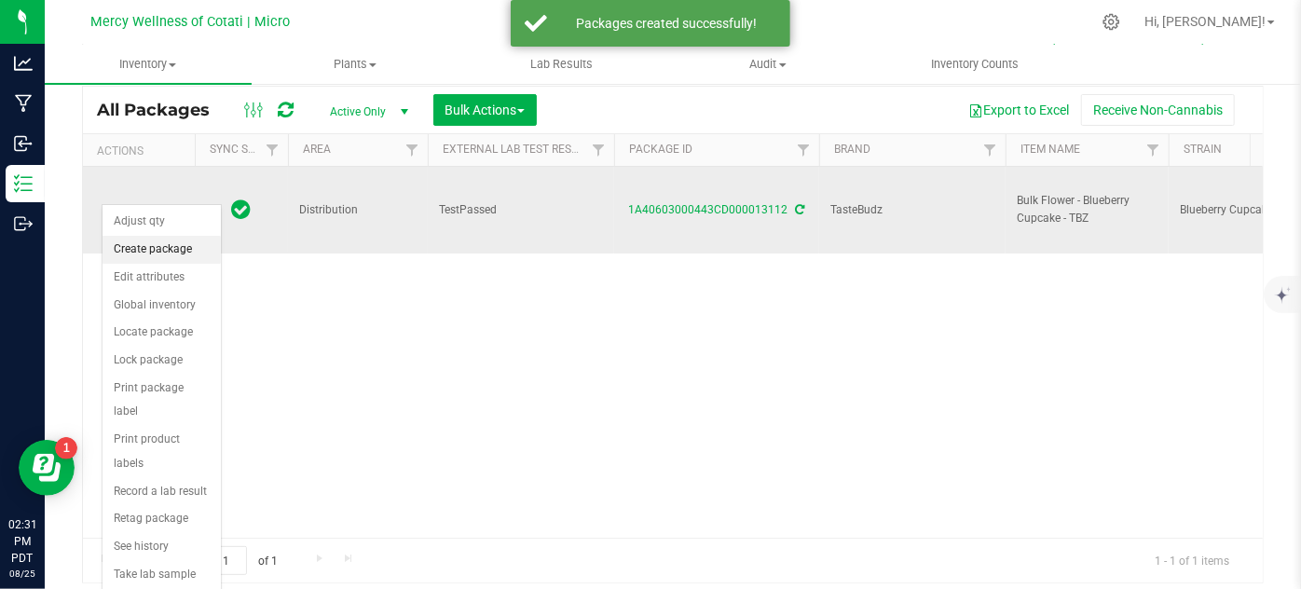
click at [154, 253] on li "Create package" at bounding box center [162, 250] width 118 height 28
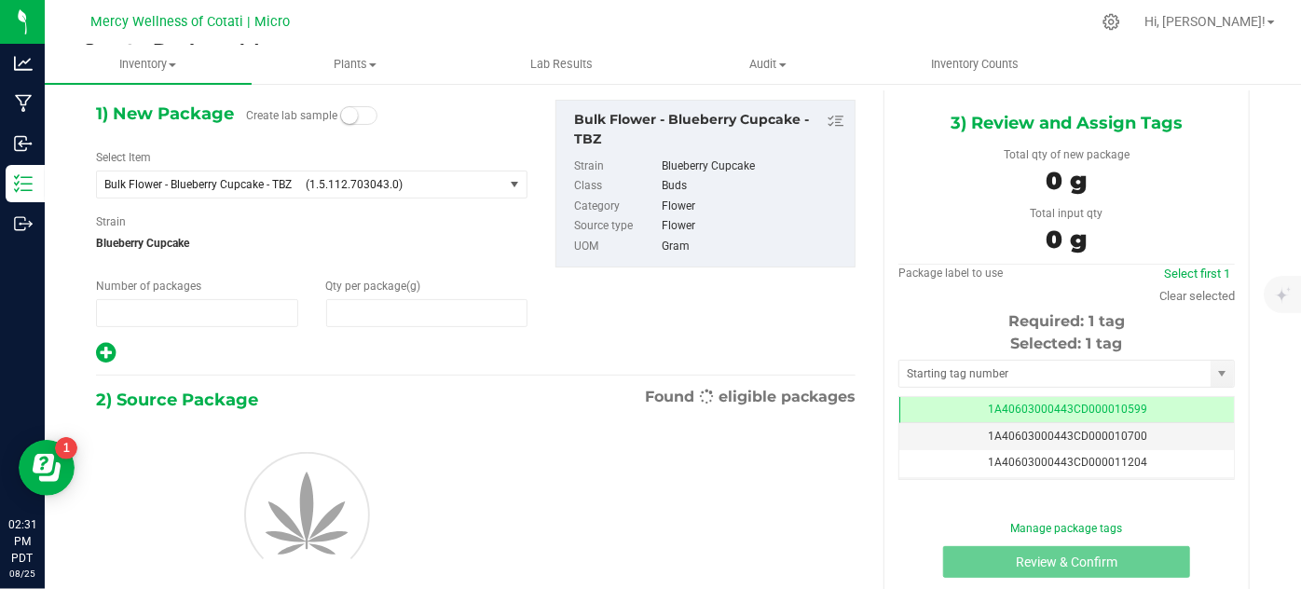
type input "1"
type input "0.0000"
click at [475, 168] on div "Select Item Bulk Flower - Blueberry Cupcake - TBZ (1.5.112.703043.0) 0.30g Badd…" at bounding box center [312, 172] width 432 height 49
click at [487, 181] on span "(1.5.112.703043.0)" at bounding box center [401, 183] width 190 height 13
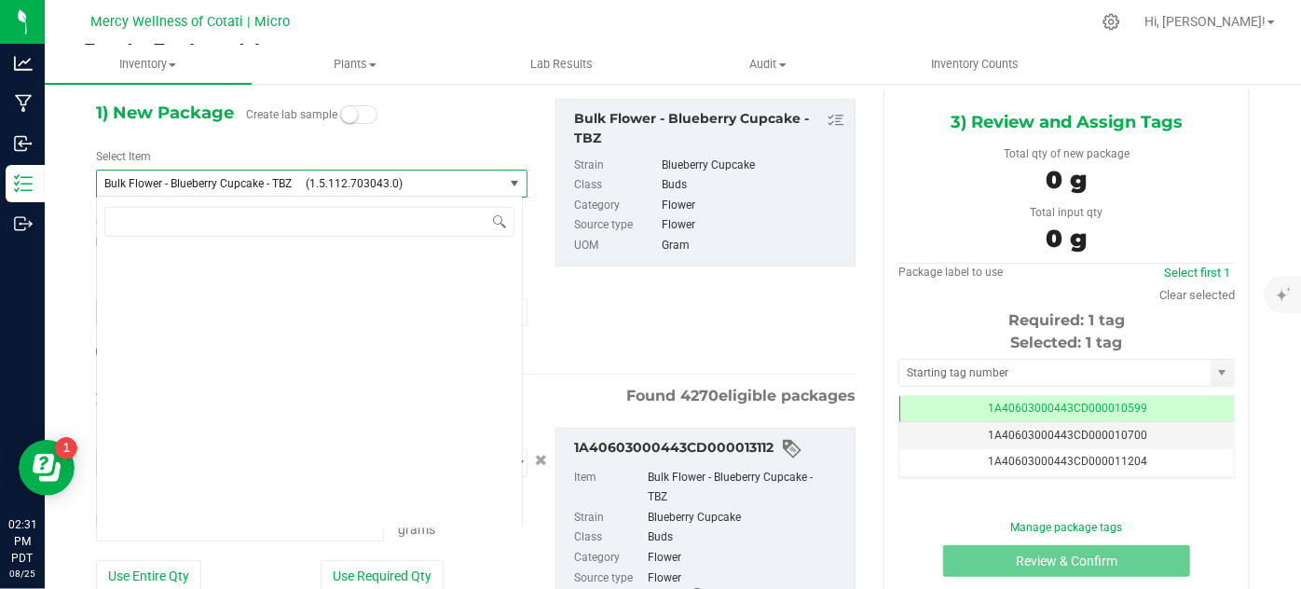
type input "0.0000 g"
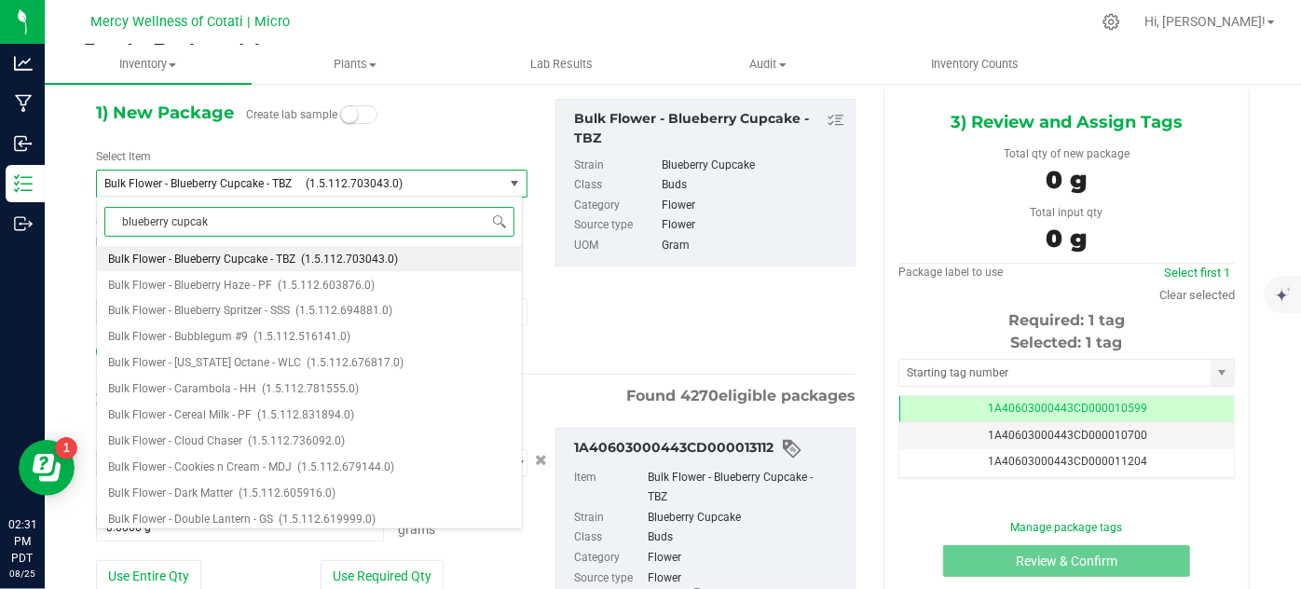
type input "blueberry cupcake"
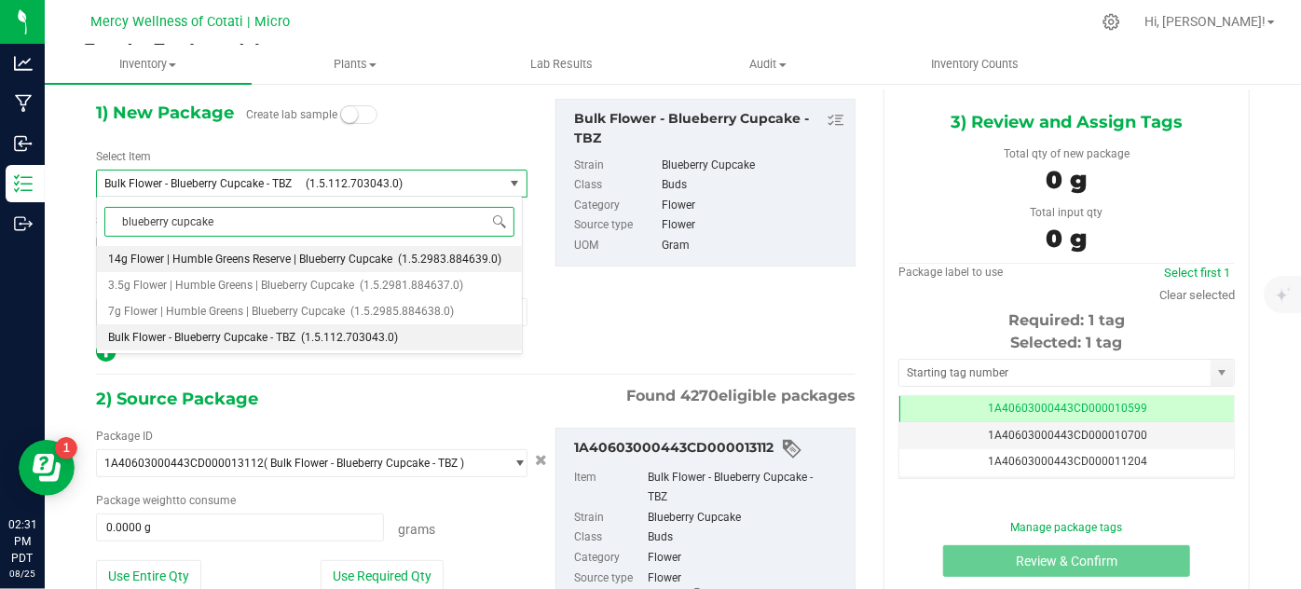
click at [412, 246] on li "14g Flower | Humble Greens Reserve | Blueberry Cupcake (1.5.2983.884639.0)" at bounding box center [309, 259] width 425 height 26
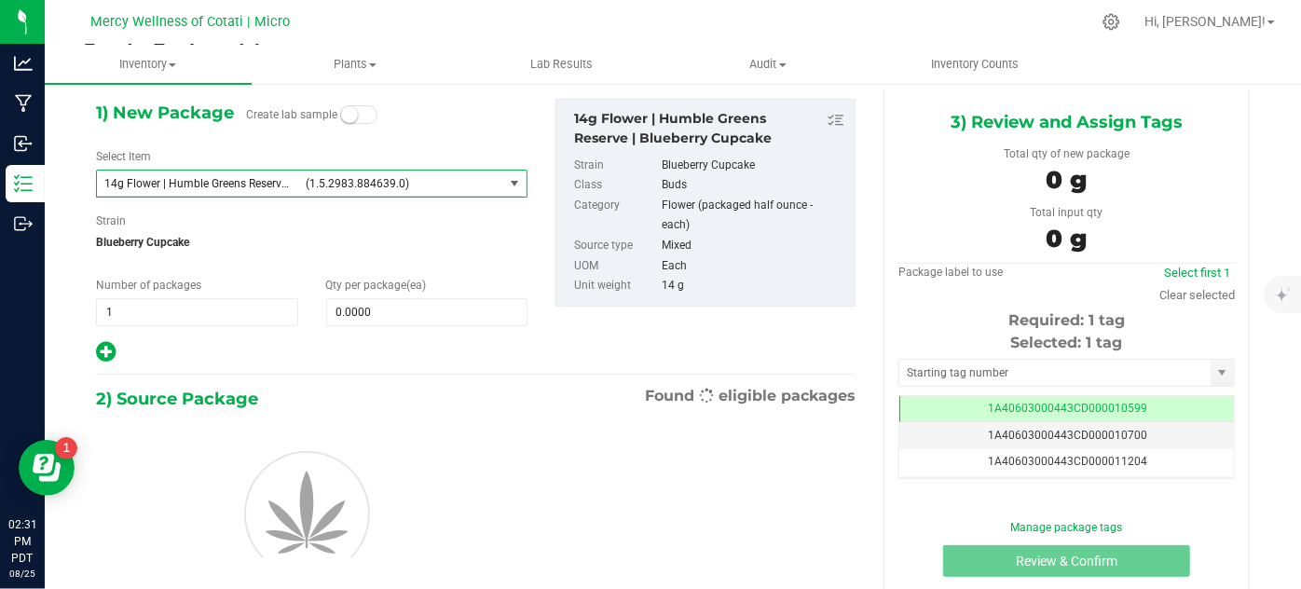
type input "0"
click at [385, 312] on span "0 0" at bounding box center [427, 312] width 202 height 28
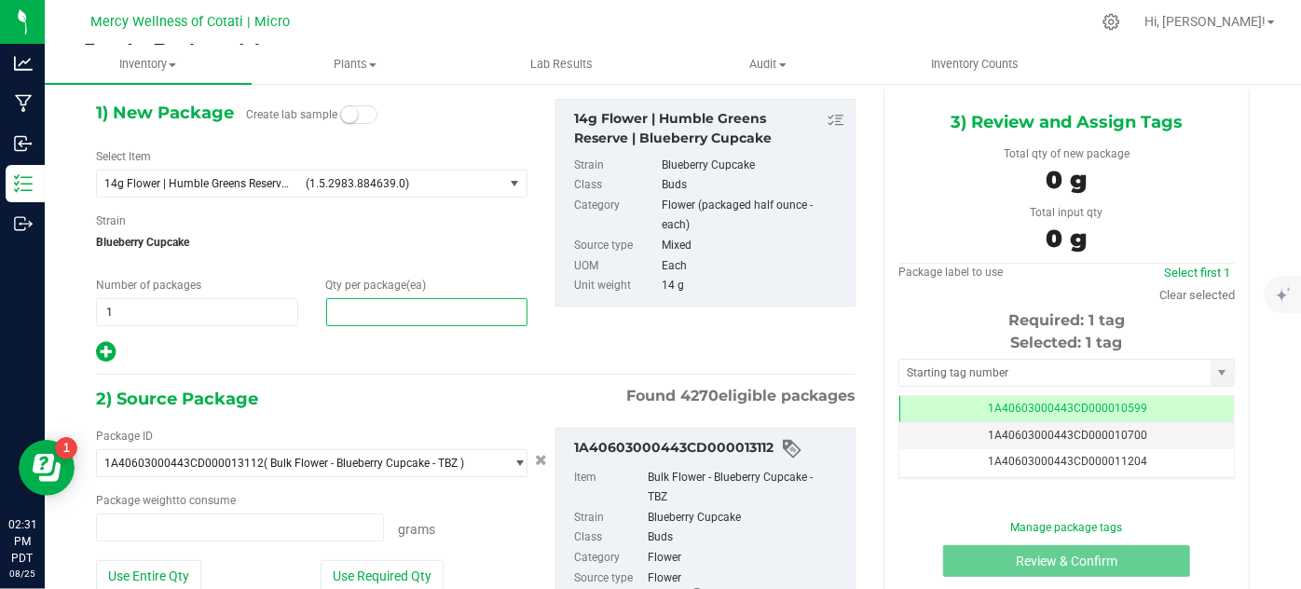
type input "0.0000 g"
type input "0"
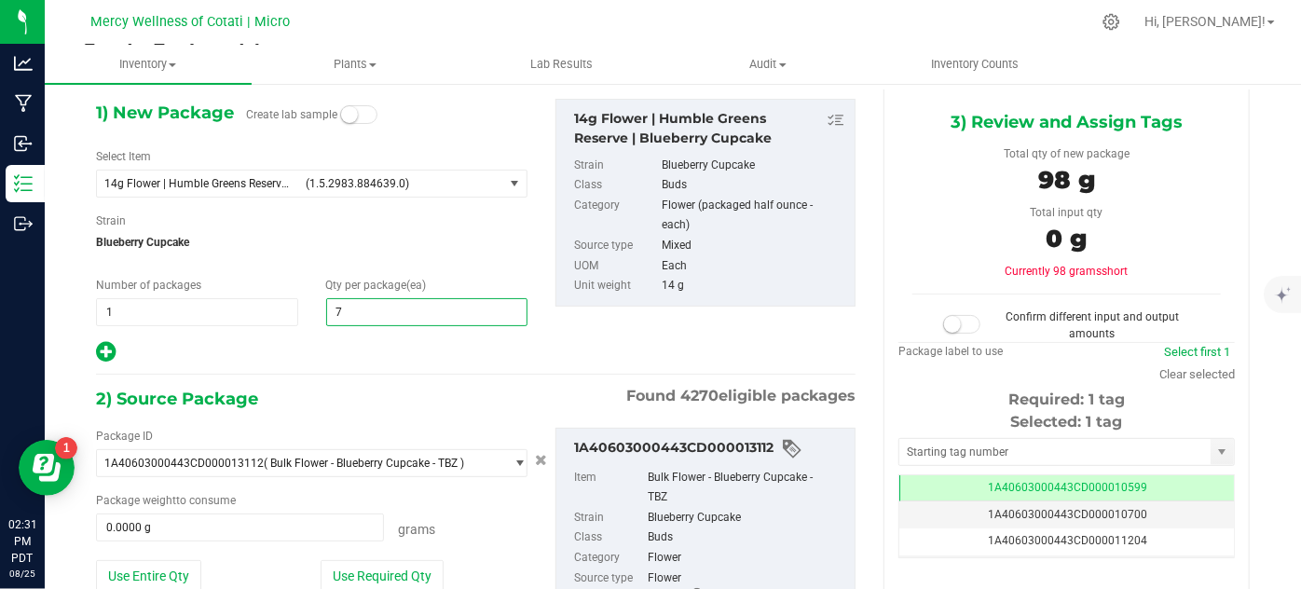
type input "73"
click at [337, 526] on input "0.0000 g" at bounding box center [240, 528] width 286 height 26
type input "73"
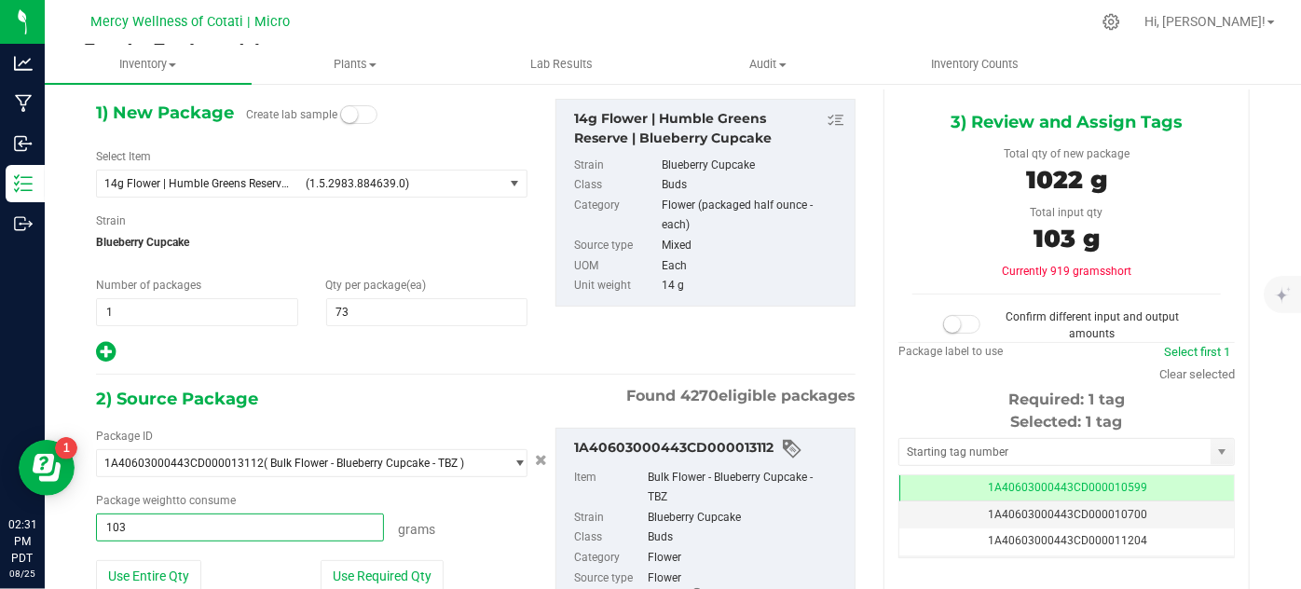
type input "1036"
type input "1036.0000 g"
click at [471, 385] on div "2) Source Package Found 4270 eligible packages" at bounding box center [476, 399] width 760 height 28
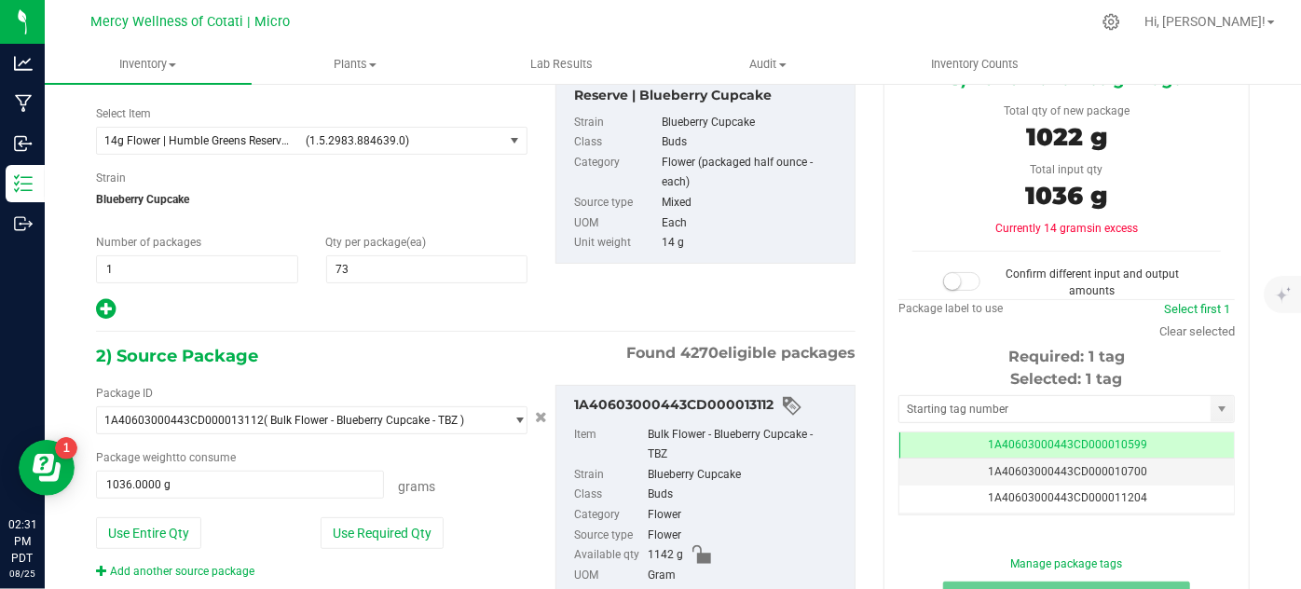
click at [946, 288] on span at bounding box center [961, 281] width 37 height 19
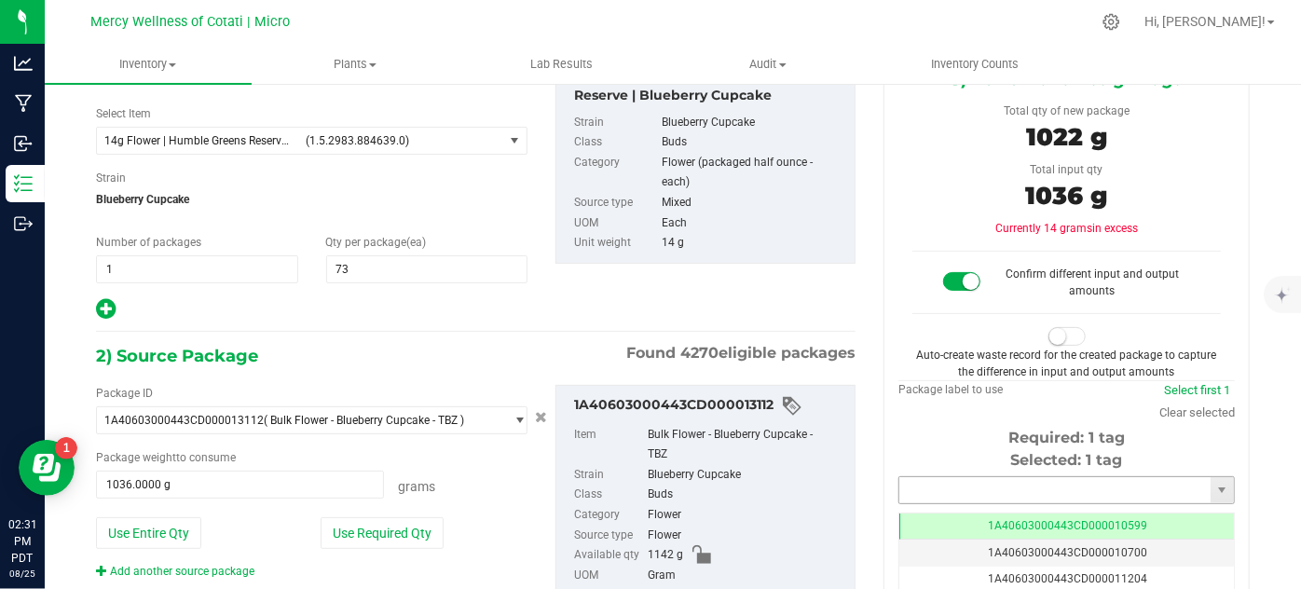
click at [916, 483] on input "text" at bounding box center [1055, 490] width 311 height 26
click at [919, 510] on li "1A40603000443CD000018325" at bounding box center [1056, 519] width 331 height 28
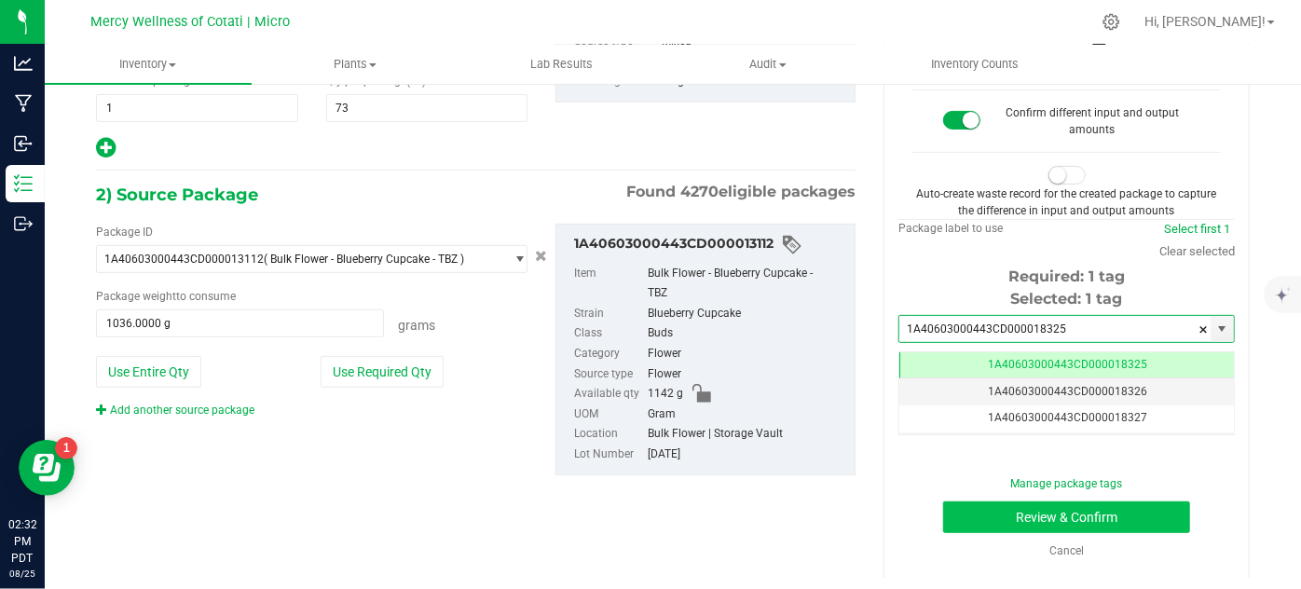
type input "1A40603000443CD000018325"
click at [950, 516] on button "Review & Confirm" at bounding box center [1066, 518] width 247 height 32
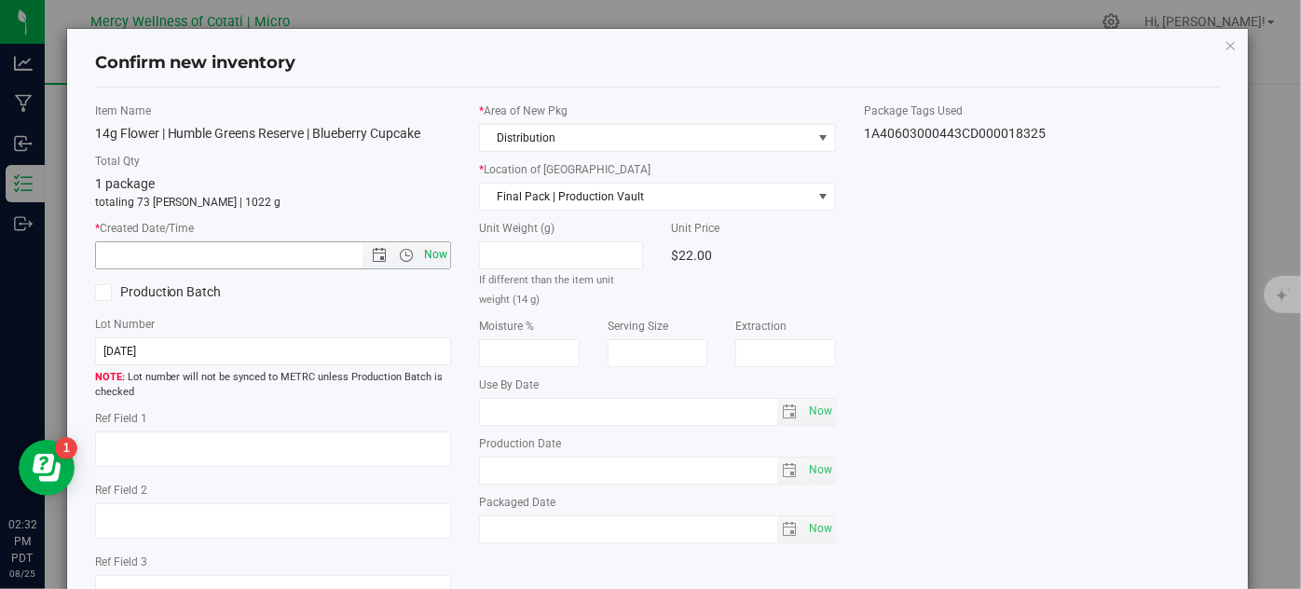
click at [427, 252] on span "Now" at bounding box center [436, 254] width 32 height 27
type input "[DATE] 2:32 PM"
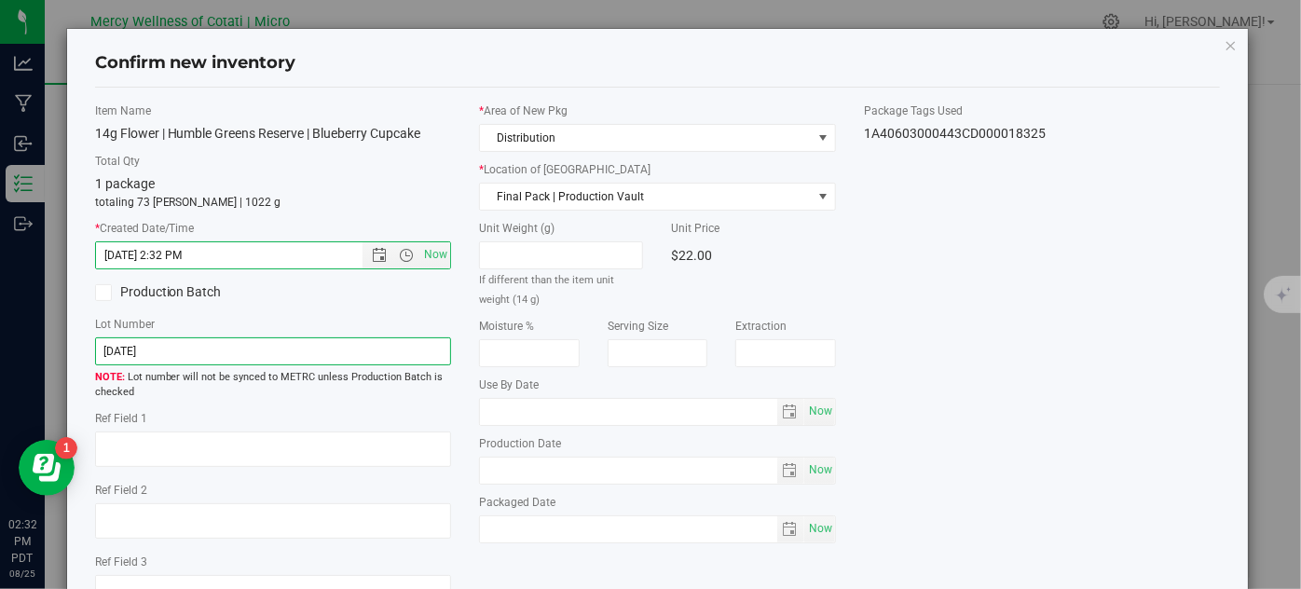
click at [401, 338] on input "[DATE]" at bounding box center [273, 351] width 357 height 28
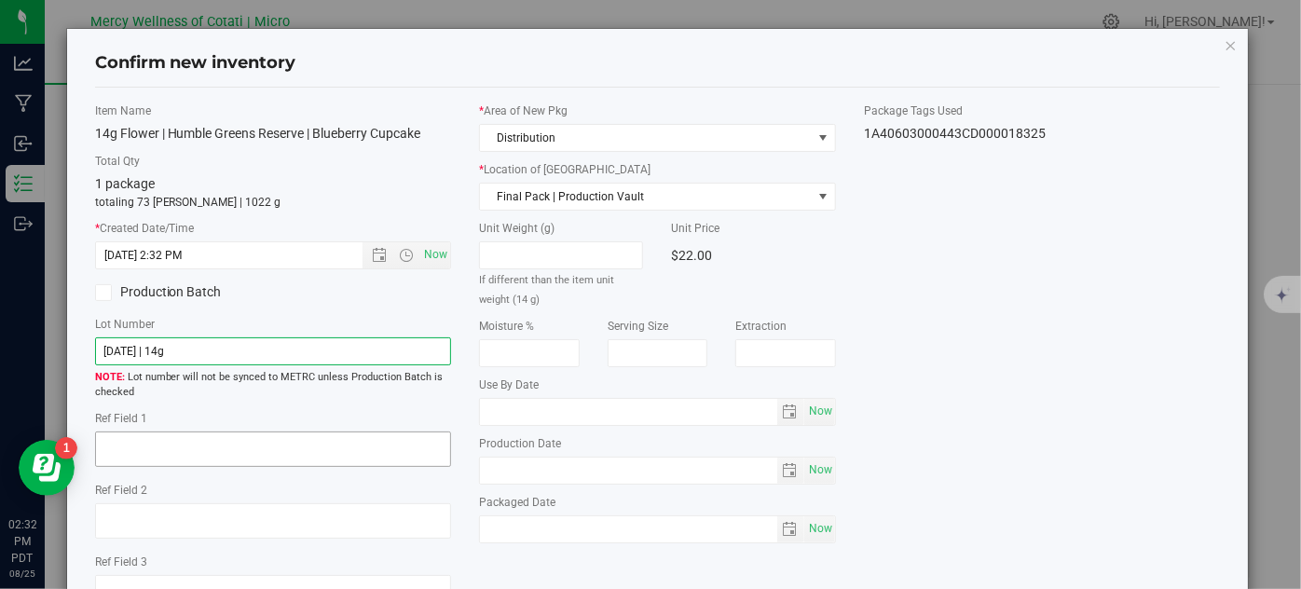
type input "[DATE] | 14g"
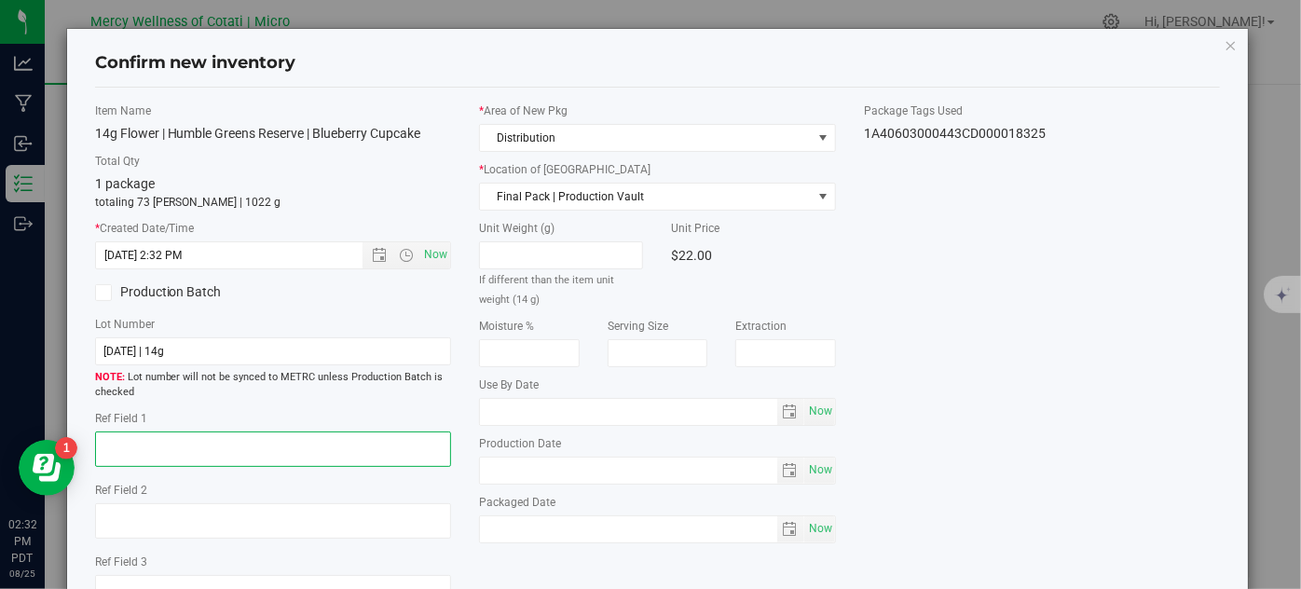
click at [390, 444] on textarea at bounding box center [273, 449] width 357 height 35
type textarea "16"
click at [830, 415] on div "* Area of [GEOGRAPHIC_DATA] Distribution * Location of [GEOGRAPHIC_DATA] Final …" at bounding box center [657, 328] width 385 height 450
click at [821, 413] on span "Now" at bounding box center [821, 411] width 32 height 27
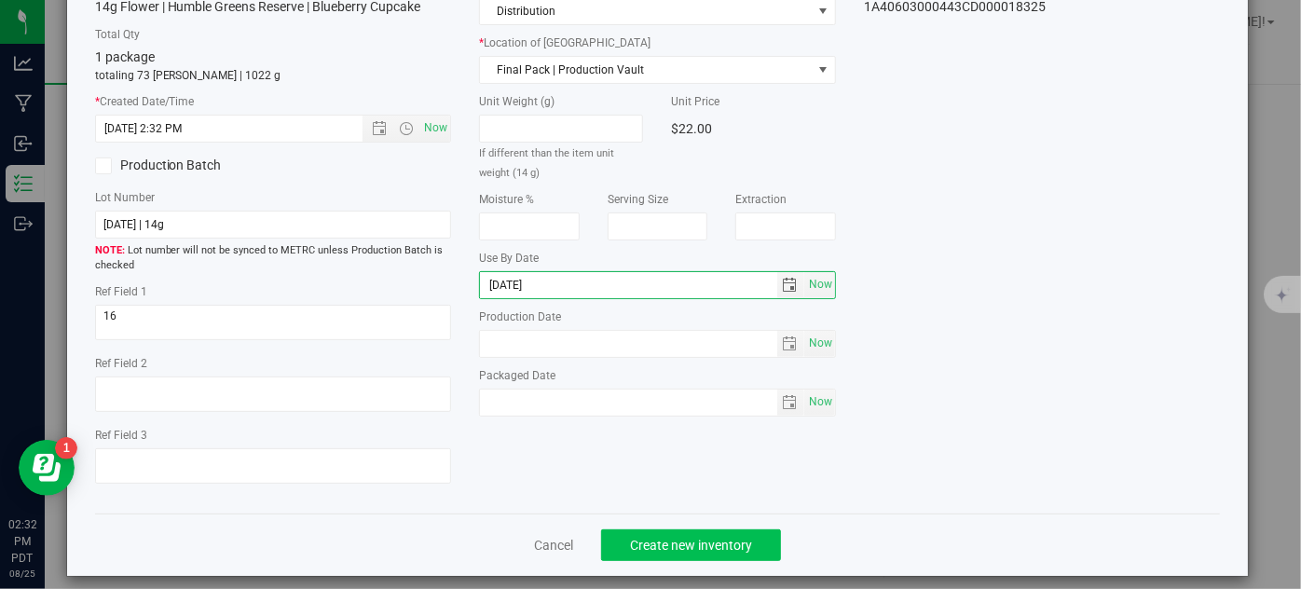
type input "[DATE]"
click at [646, 541] on span "Create new inventory" at bounding box center [691, 545] width 122 height 15
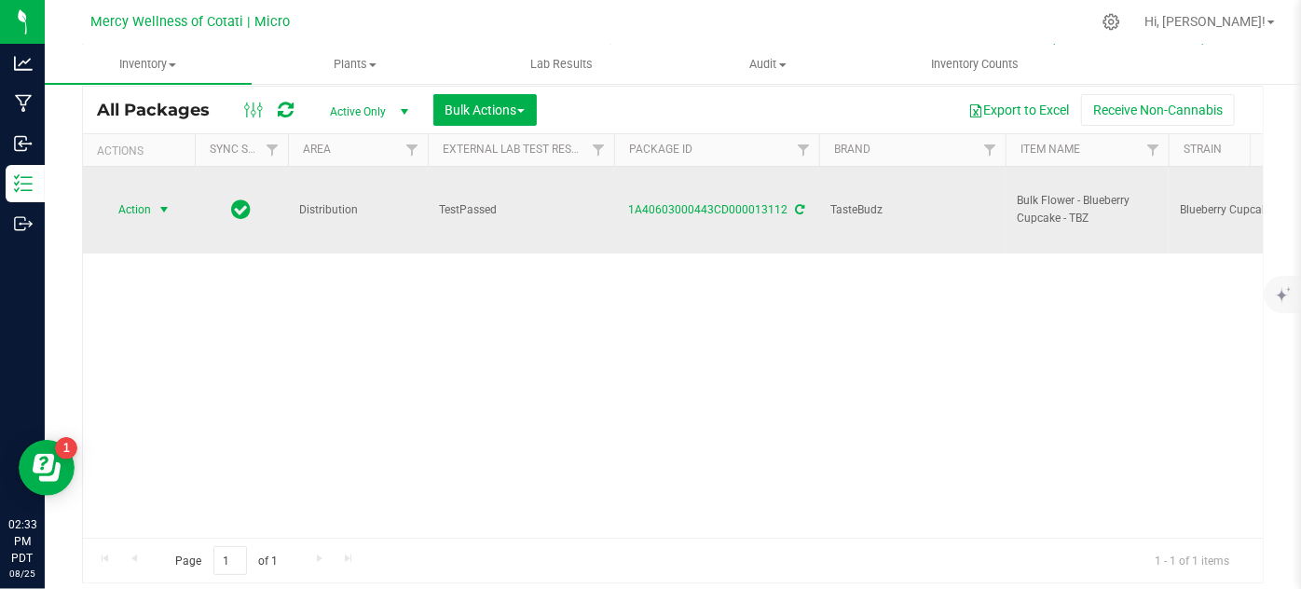
click at [119, 197] on span "Action" at bounding box center [127, 210] width 50 height 26
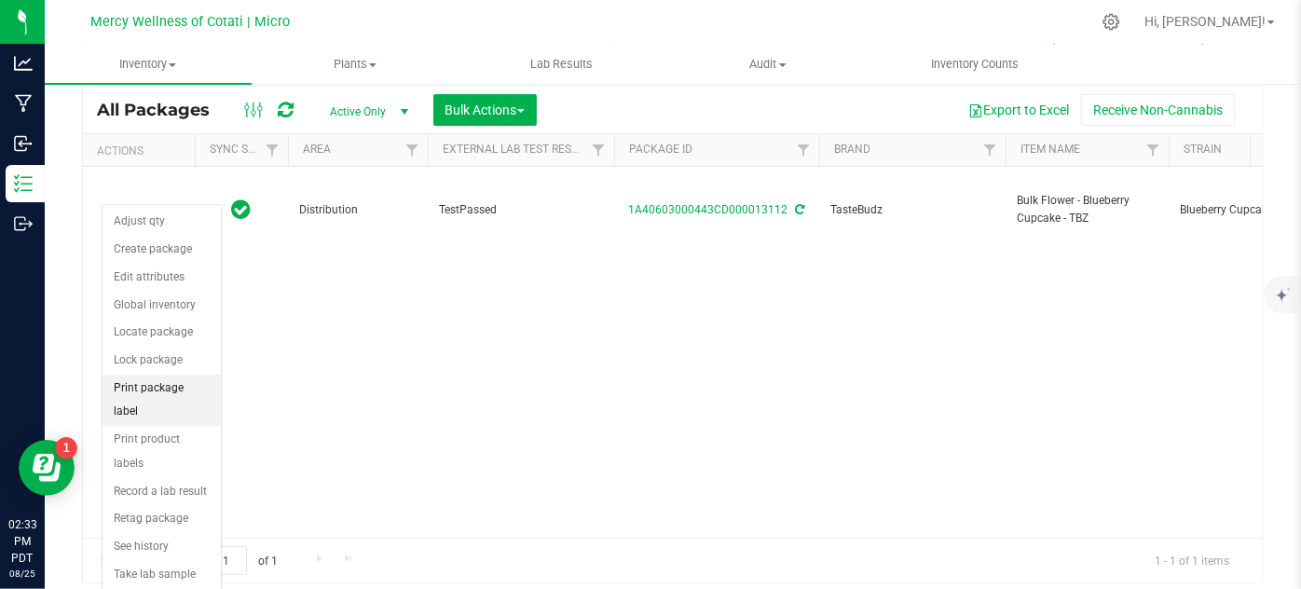
click at [194, 375] on li "Print package label" at bounding box center [162, 400] width 118 height 51
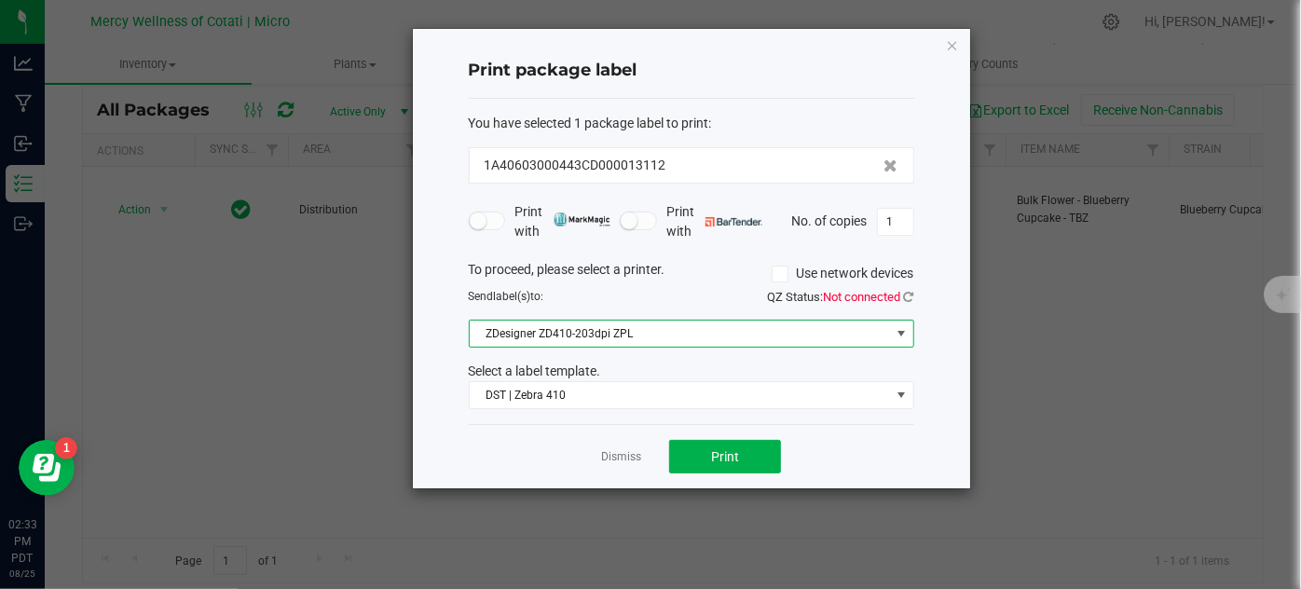
click at [694, 330] on span "ZDesigner ZD410-203dpi ZPL" at bounding box center [680, 334] width 420 height 26
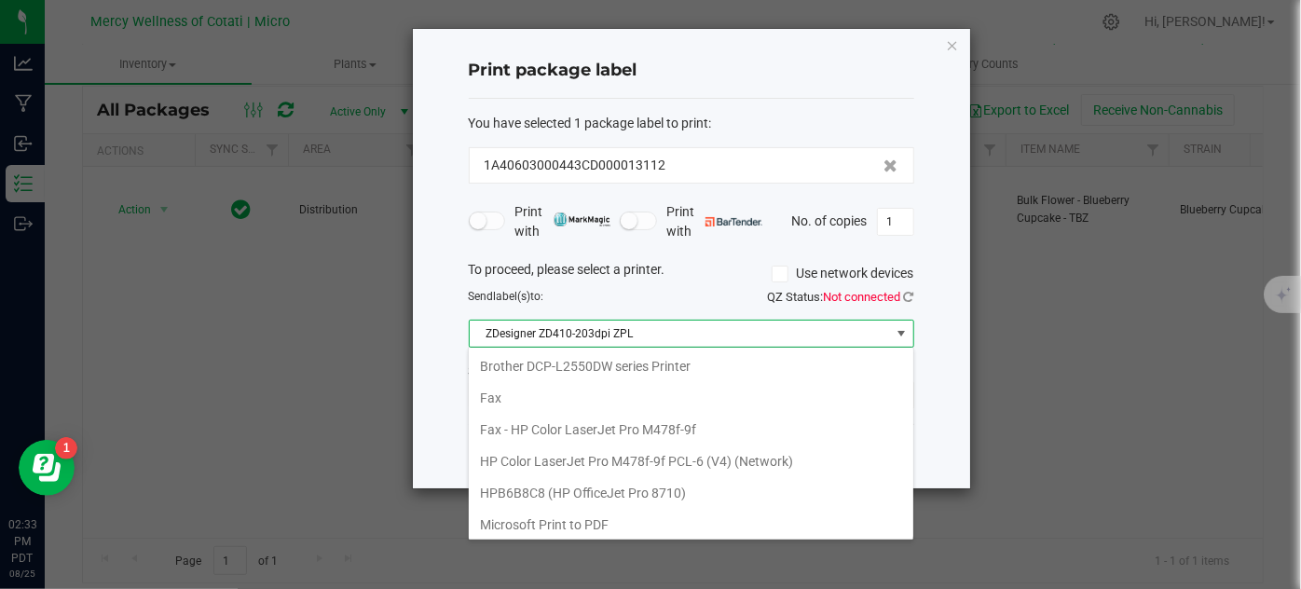
scroll to position [27, 446]
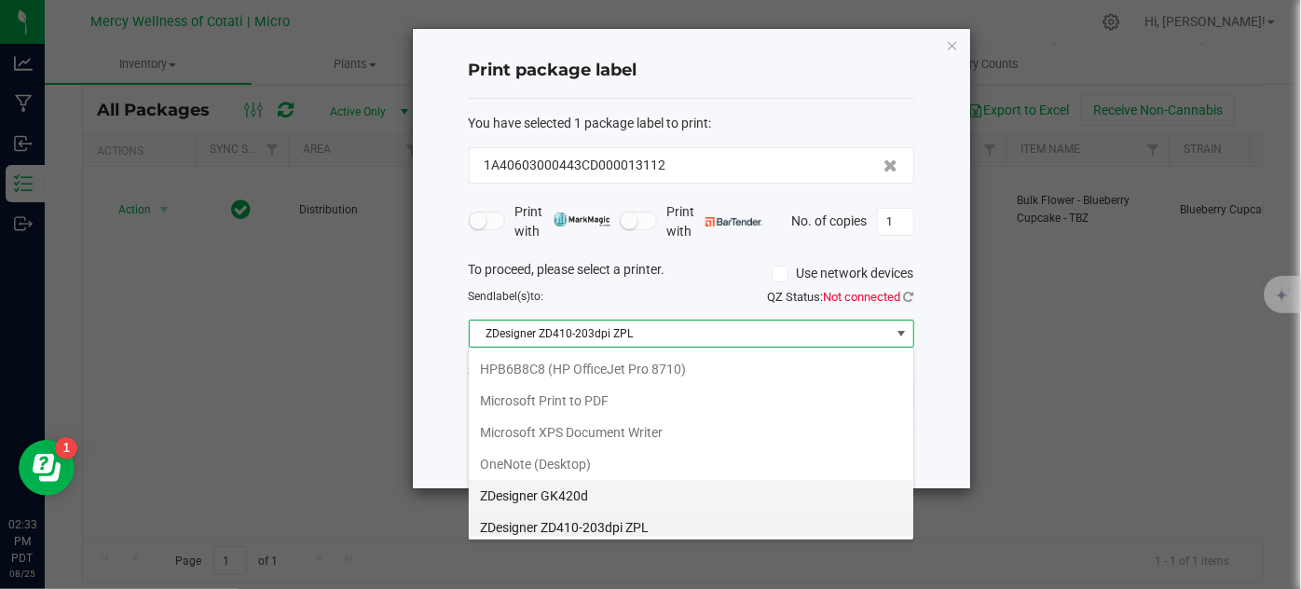
click at [616, 496] on GK420d "ZDesigner GK420d" at bounding box center [691, 496] width 445 height 32
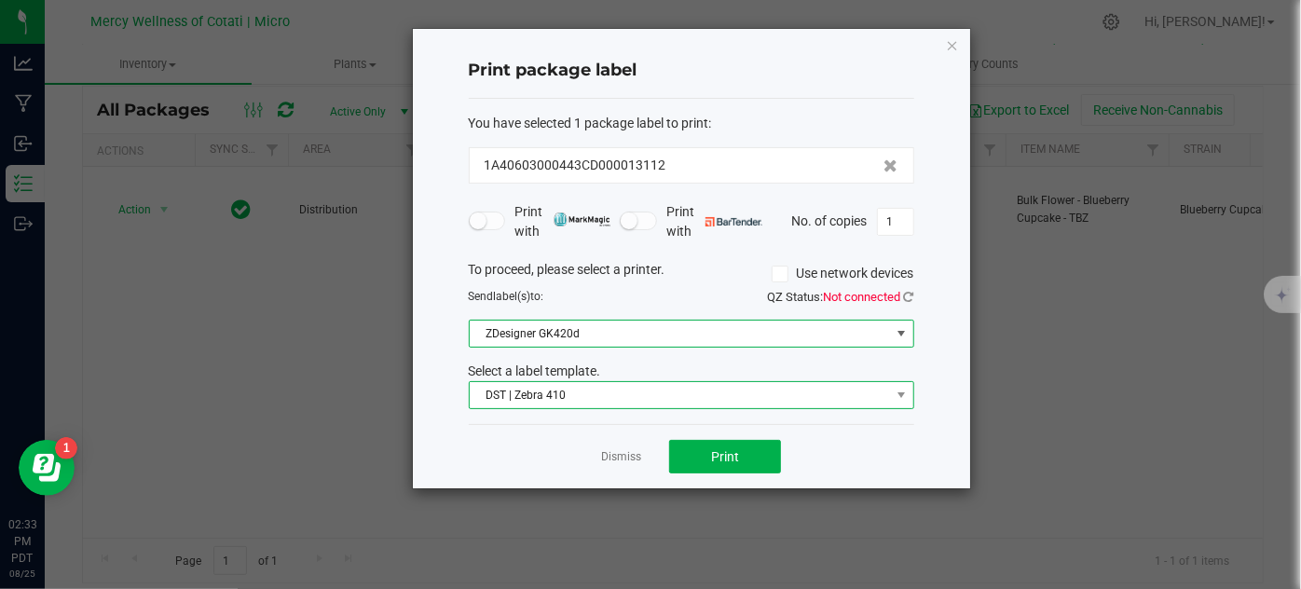
click at [640, 385] on span "DST | Zebra 410" at bounding box center [680, 395] width 420 height 26
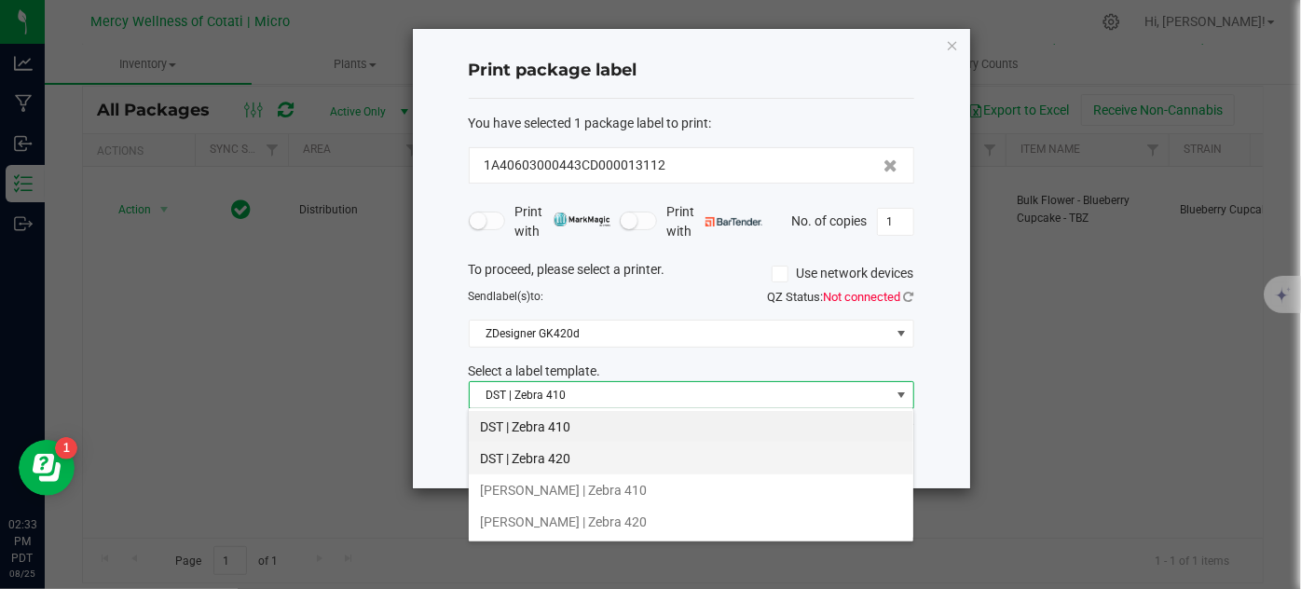
click at [639, 462] on li "DST | Zebra 420" at bounding box center [691, 459] width 445 height 32
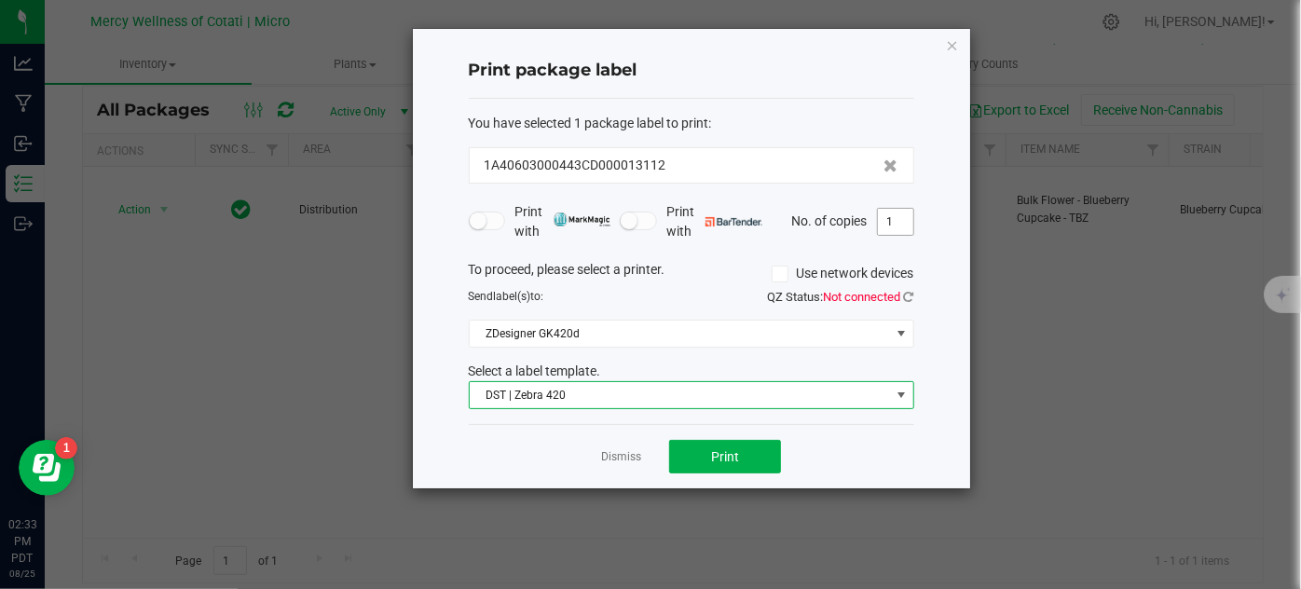
click at [896, 213] on input "1" at bounding box center [895, 222] width 35 height 26
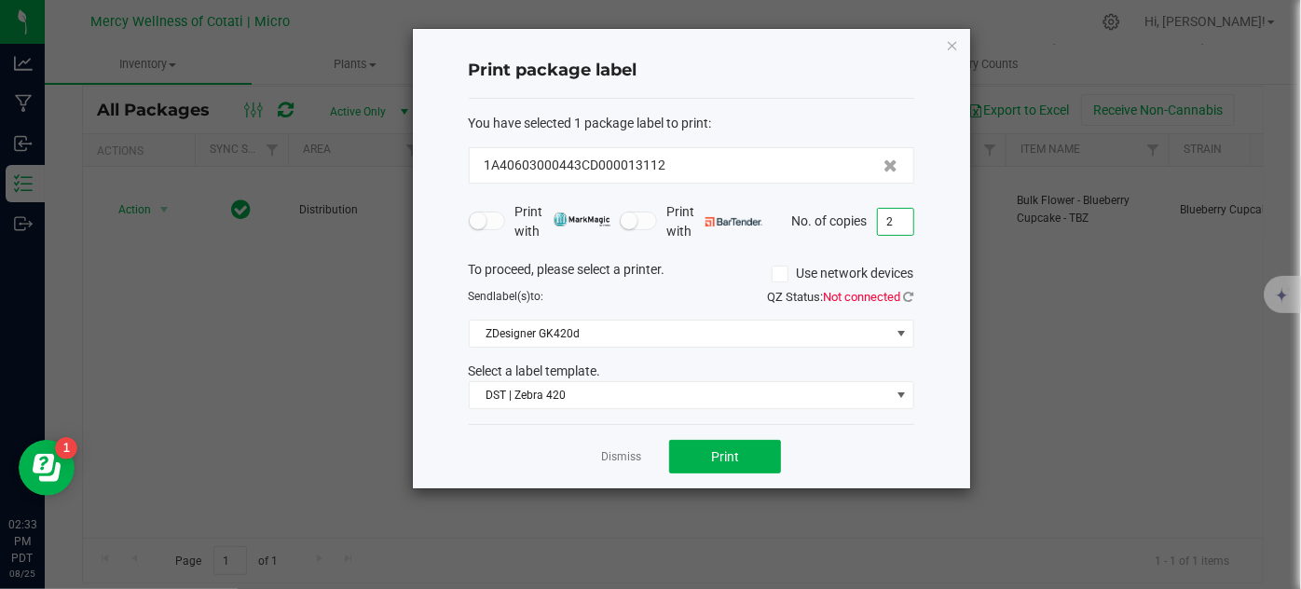
type input "2"
click at [740, 432] on div "Dismiss Print" at bounding box center [692, 456] width 446 height 64
click at [734, 449] on span "Print" at bounding box center [725, 456] width 28 height 15
click at [953, 36] on icon "button" at bounding box center [952, 45] width 13 height 22
